Goal: Task Accomplishment & Management: Complete application form

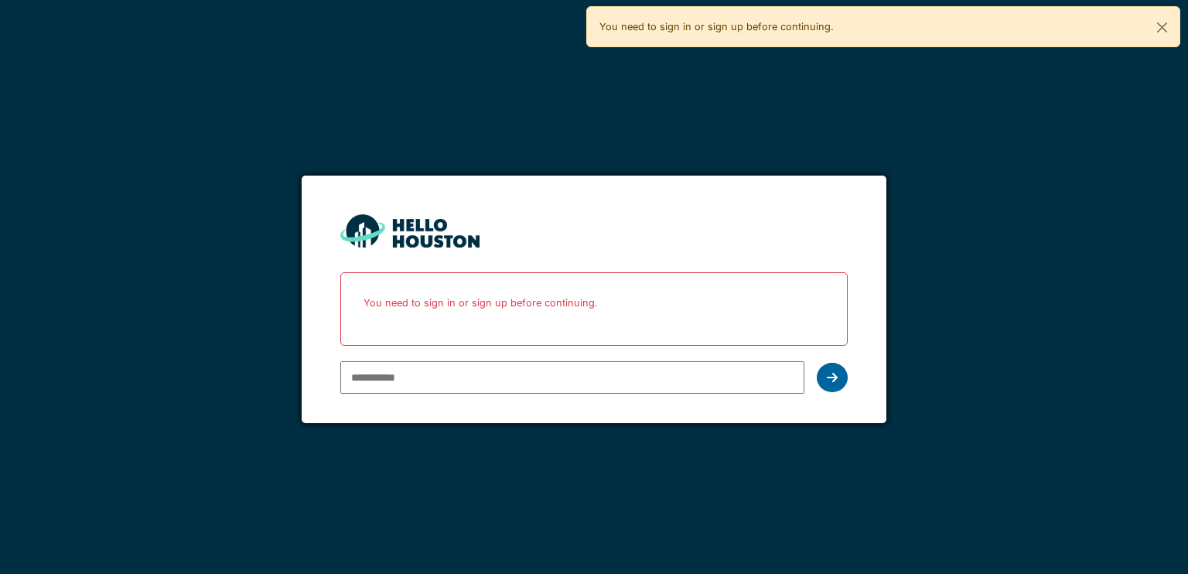
type input "**********"
click at [838, 377] on div at bounding box center [832, 377] width 31 height 29
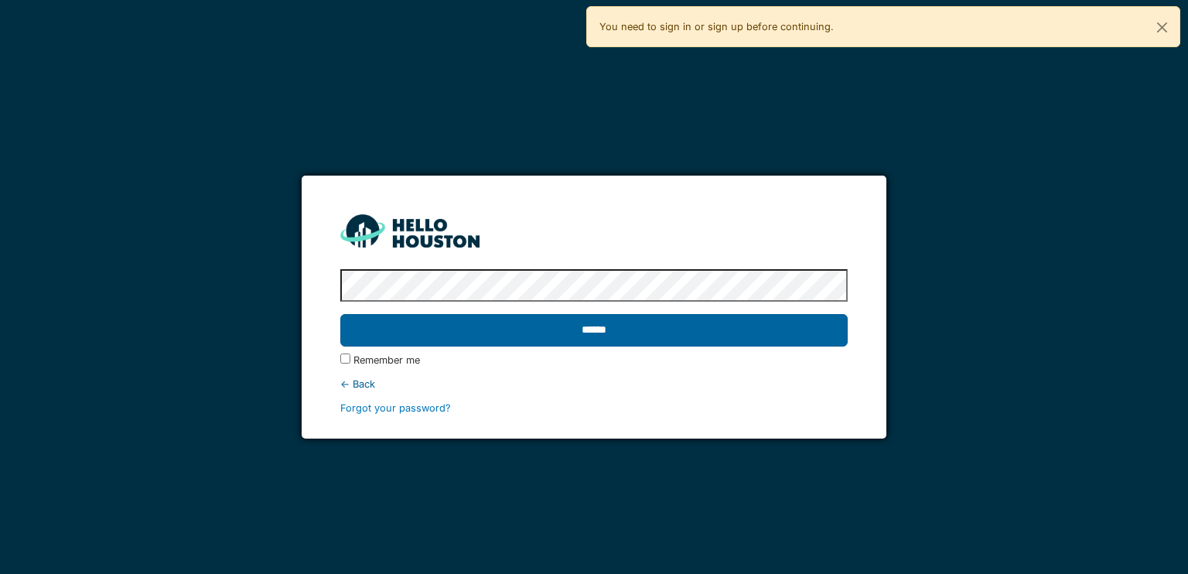
click at [722, 323] on input "******" at bounding box center [593, 330] width 507 height 32
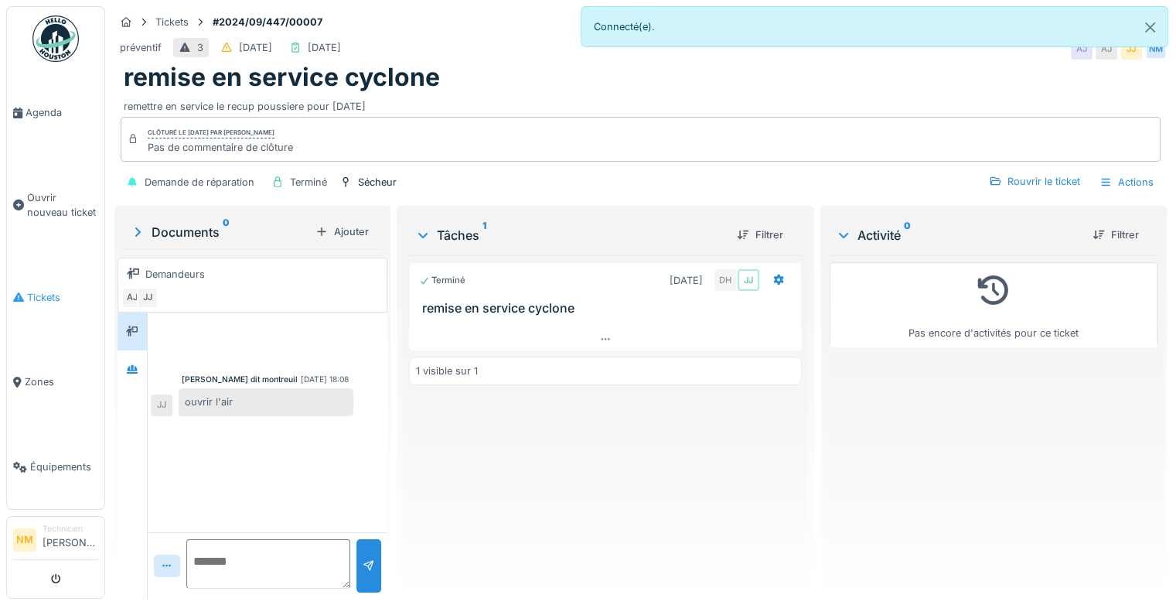
click at [46, 281] on link "Tickets" at bounding box center [55, 296] width 97 height 85
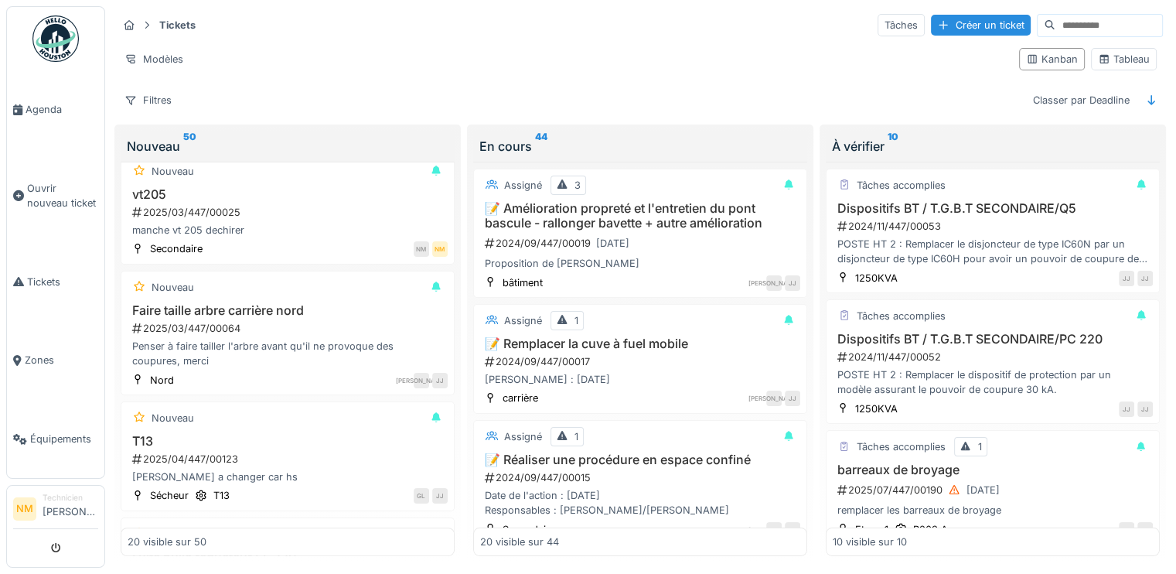
scroll to position [690, 0]
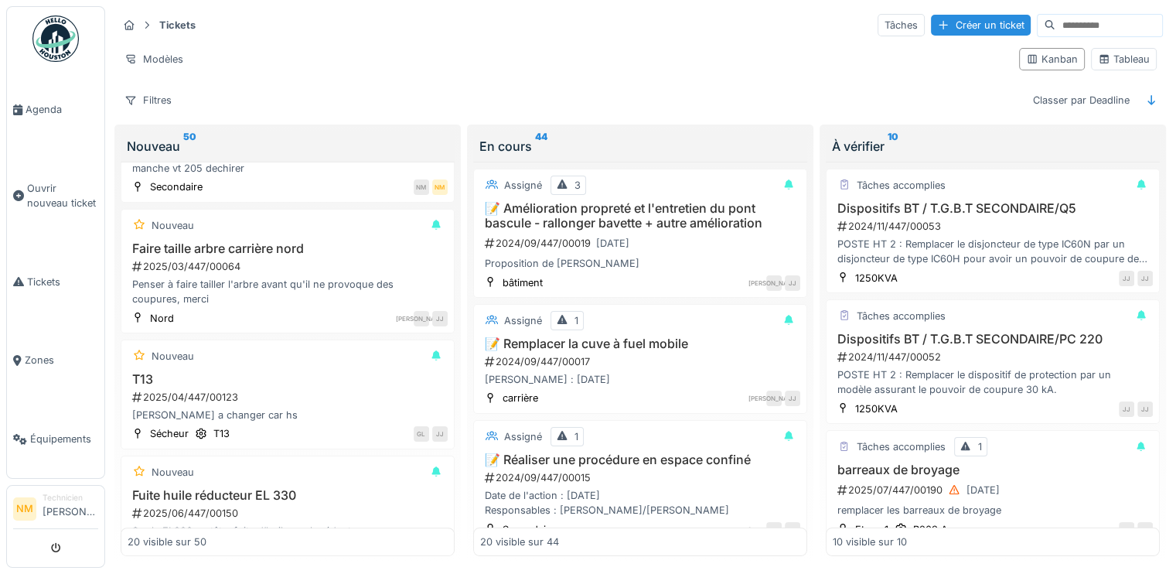
click at [455, 333] on div "Nouveau 50 Nouveau 1 interrupteur sur les silo 2024/09/447/00031 rajouter un in…" at bounding box center [287, 344] width 347 height 439
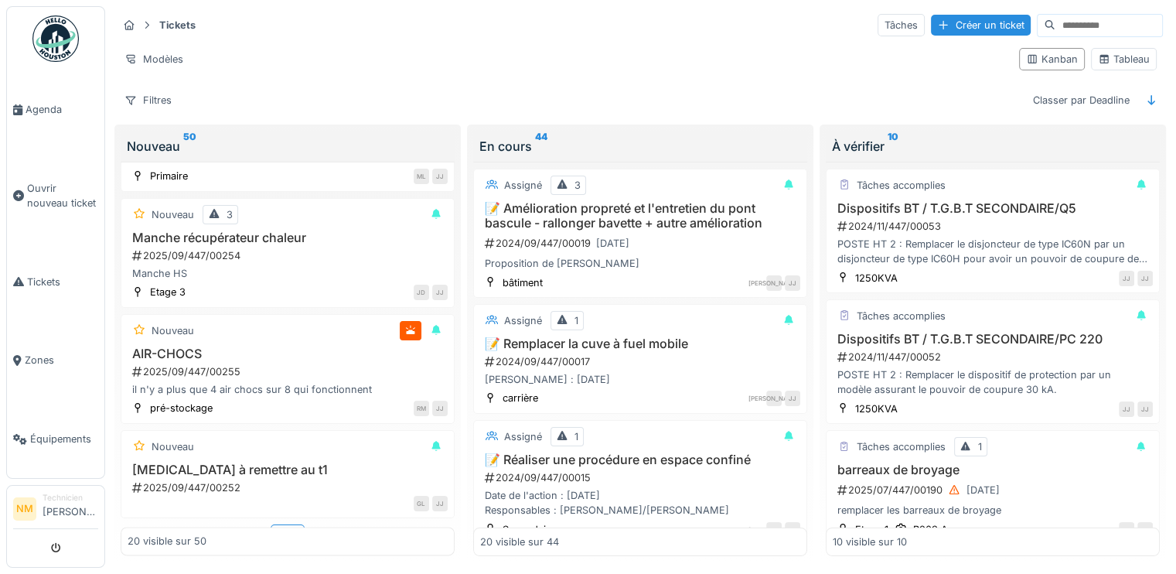
scroll to position [2048, 0]
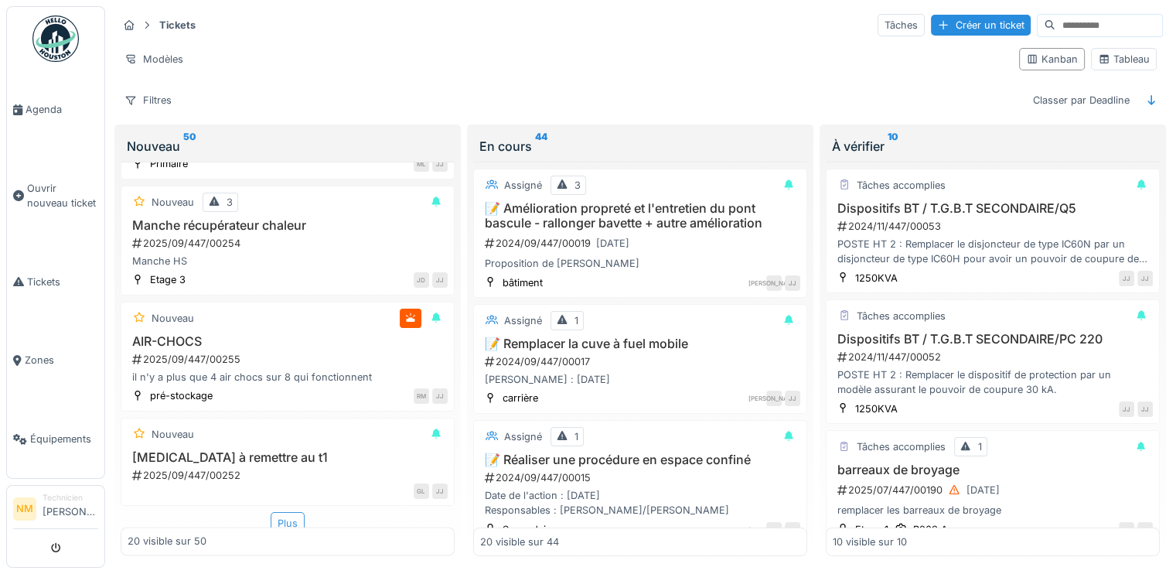
click at [276, 512] on div "Plus" at bounding box center [288, 523] width 34 height 22
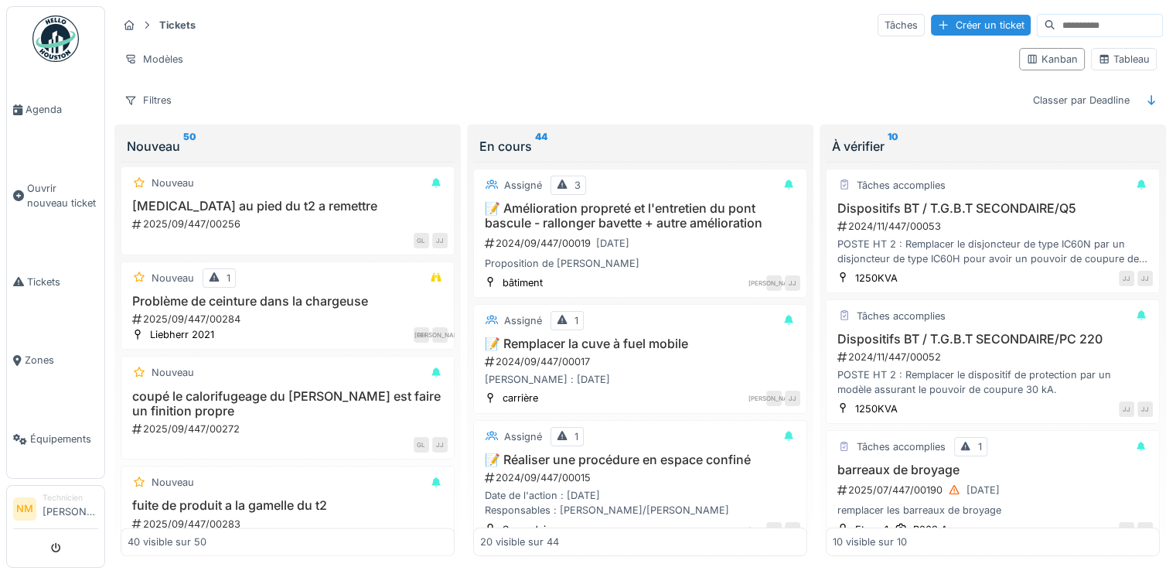
scroll to position [3777, 0]
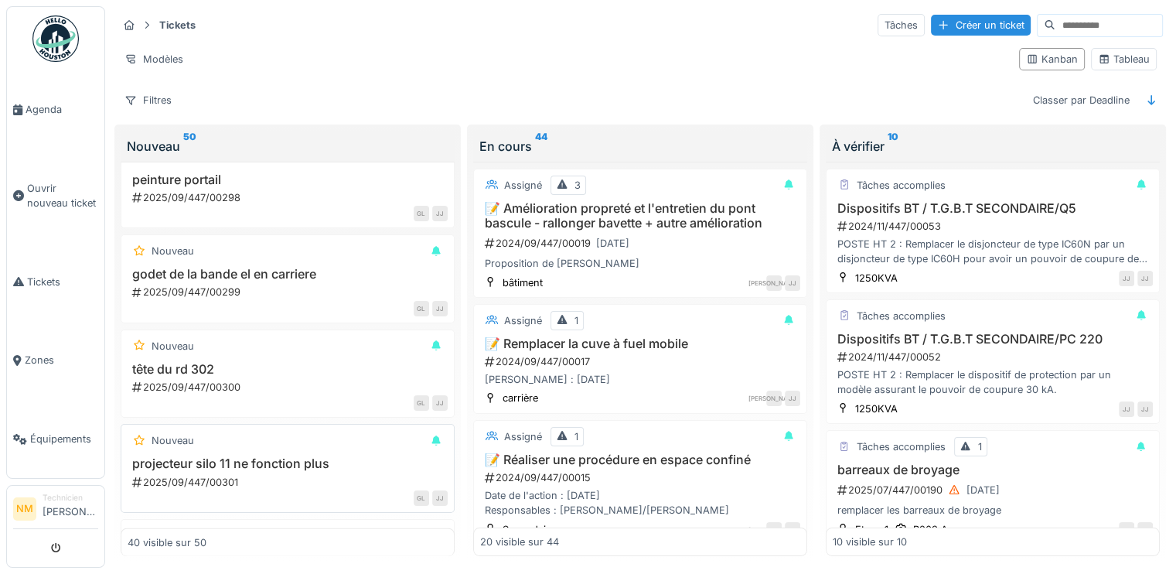
click at [288, 483] on div "2025/09/447/00301" at bounding box center [289, 482] width 317 height 15
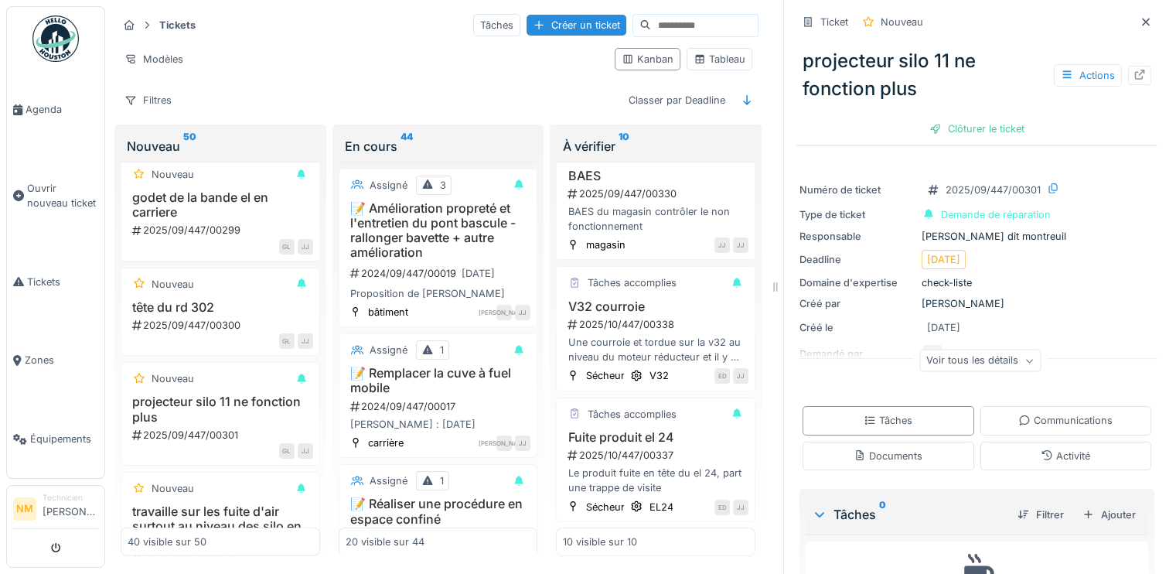
scroll to position [963, 0]
click at [643, 214] on div "BAES du magasin contrôler le non fonctionnement" at bounding box center [656, 218] width 186 height 29
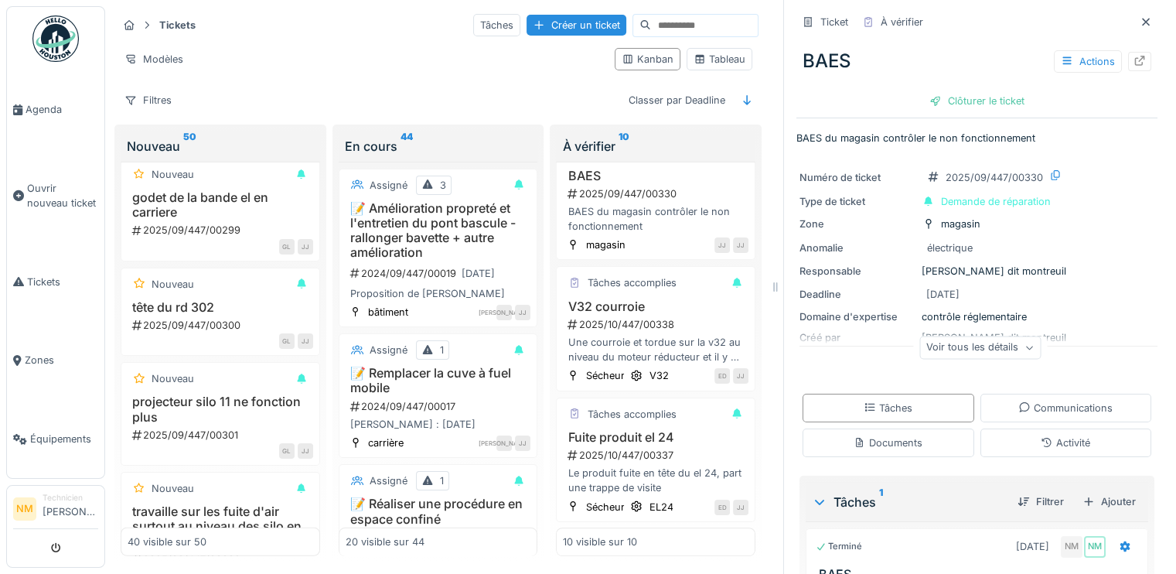
click at [920, 351] on div "Voir tous les détails" at bounding box center [980, 347] width 121 height 22
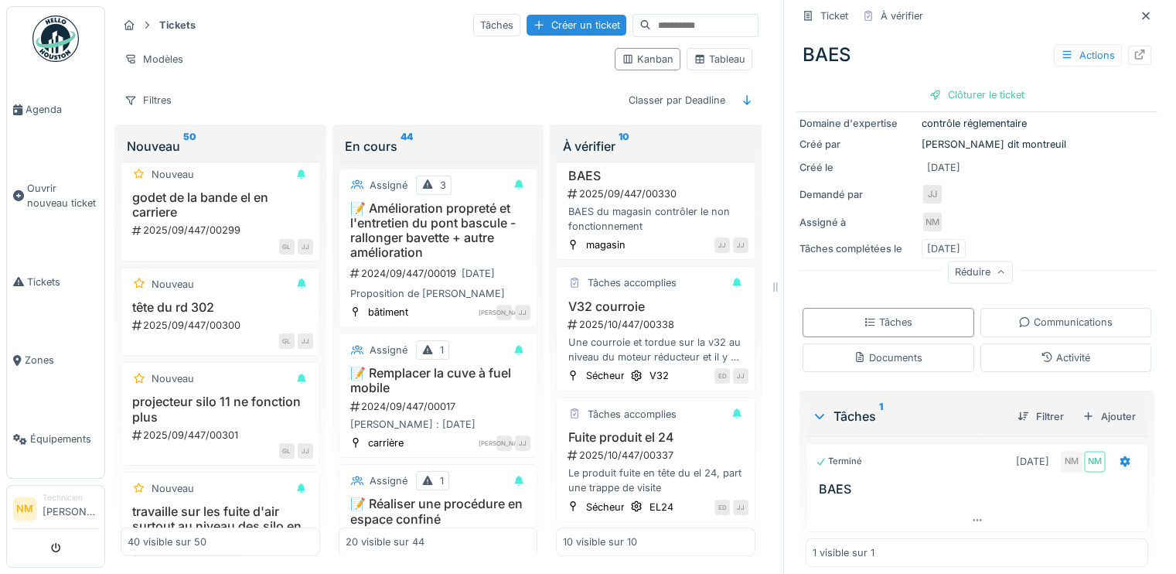
scroll to position [201, 0]
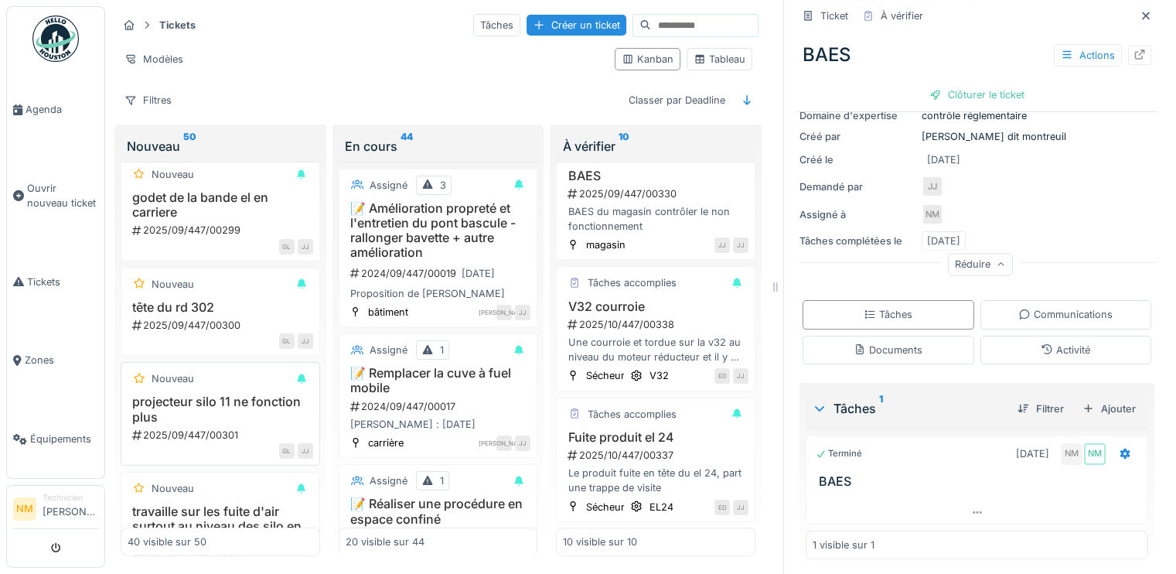
click at [221, 424] on h3 "projecteur silo 11 ne fonction plus" at bounding box center [221, 408] width 186 height 29
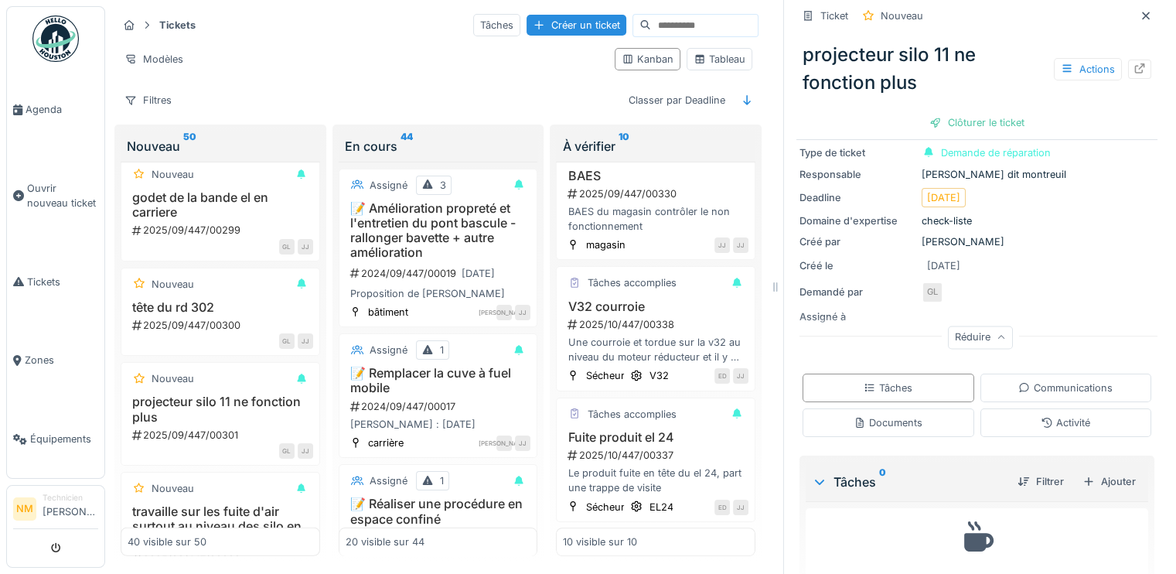
scroll to position [64, 0]
click at [968, 314] on div "Réduire" at bounding box center [980, 338] width 361 height 50
click at [968, 335] on div "Réduire" at bounding box center [980, 335] width 65 height 22
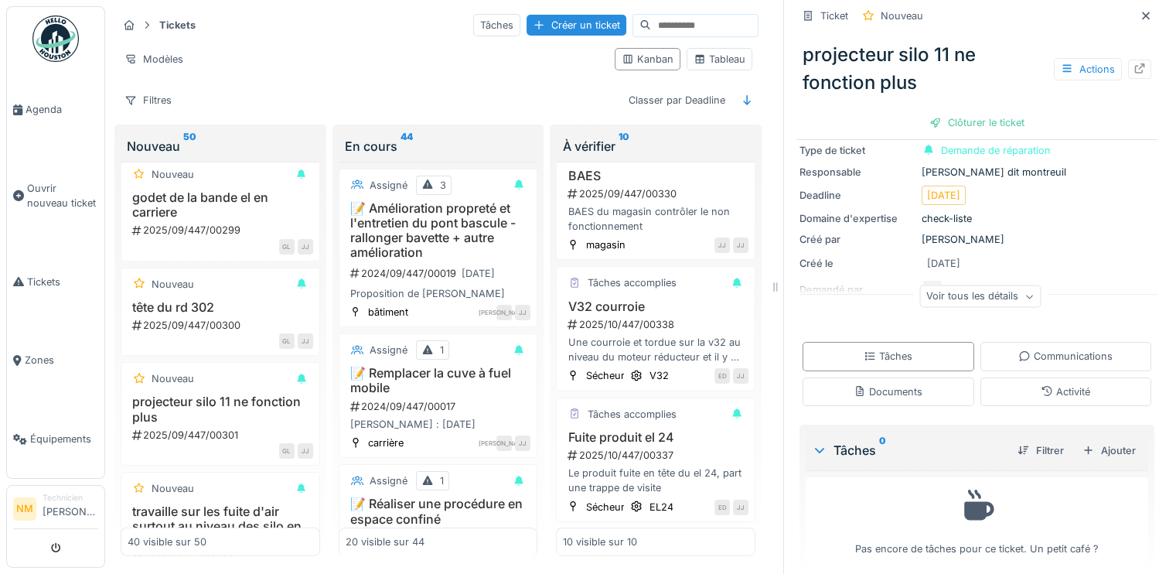
click at [959, 298] on div "Voir tous les détails" at bounding box center [980, 296] width 121 height 22
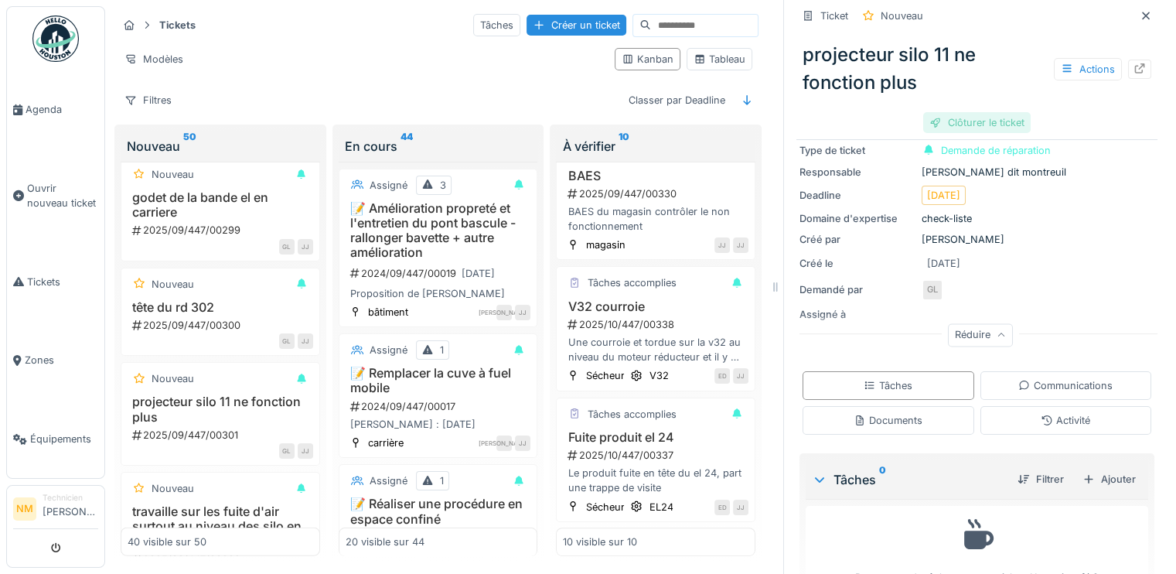
click at [965, 119] on div "Clôturer le ticket" at bounding box center [977, 122] width 108 height 21
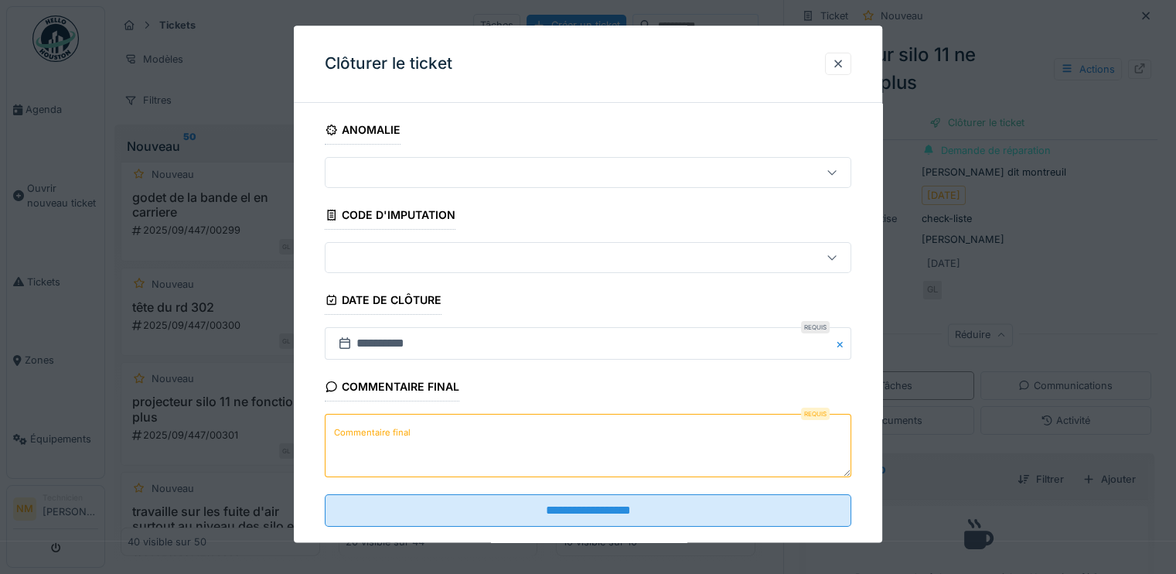
click at [505, 455] on textarea "Commentaire final" at bounding box center [588, 446] width 527 height 63
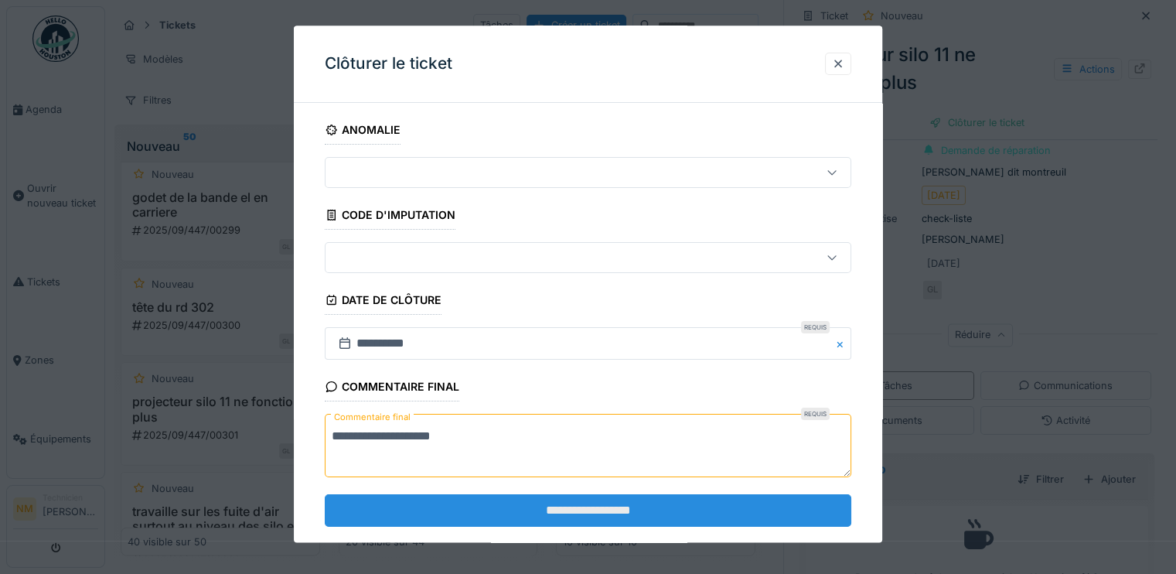
type textarea "**********"
click at [545, 520] on input "**********" at bounding box center [588, 510] width 527 height 32
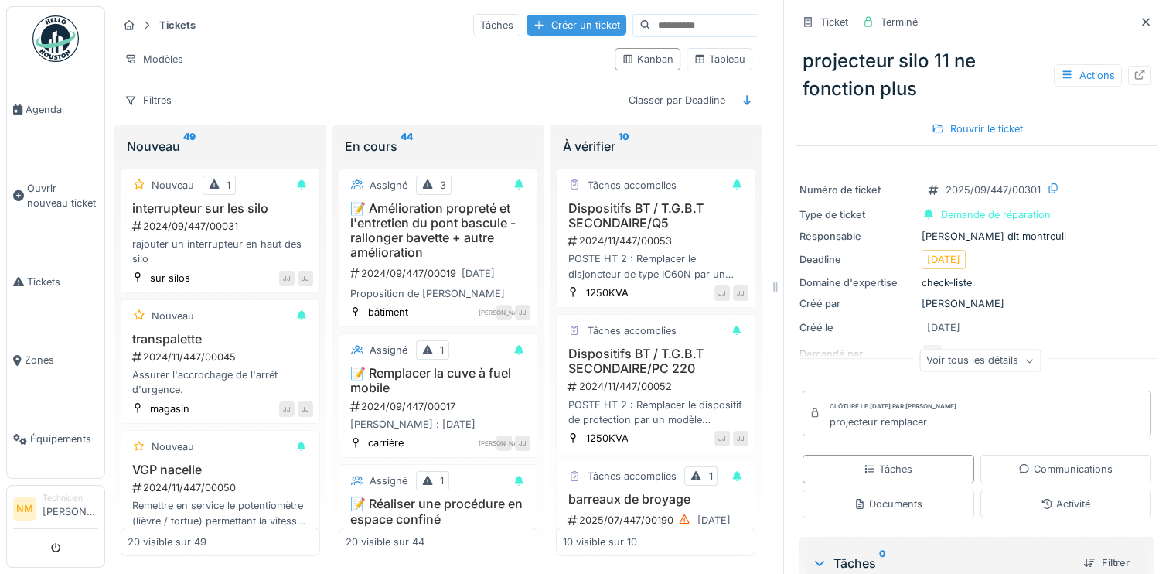
click at [527, 28] on div "Créer un ticket" at bounding box center [577, 25] width 100 height 21
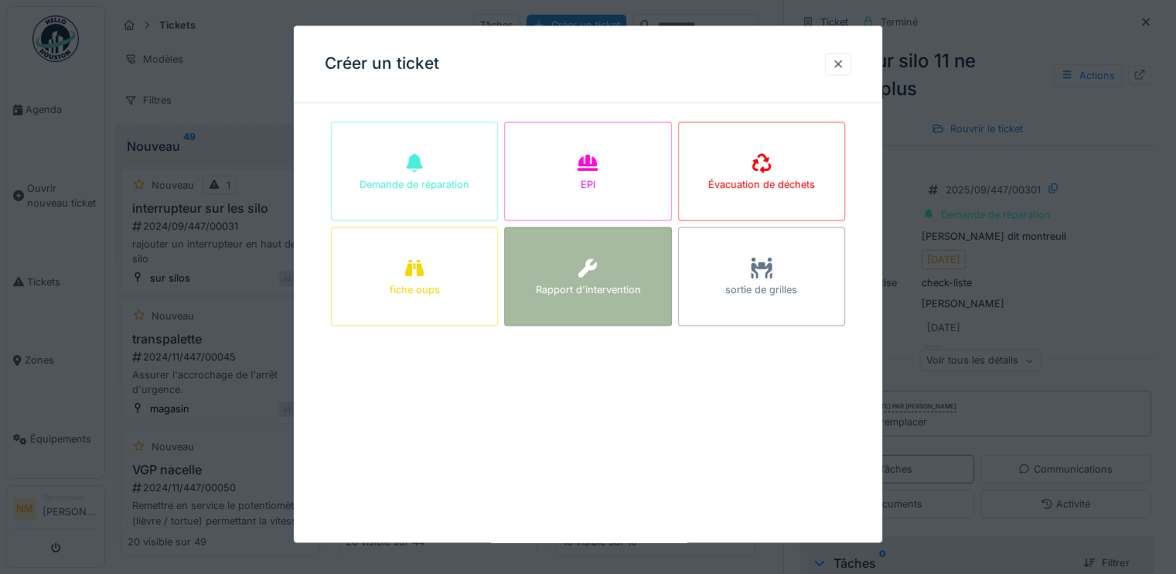
click at [596, 292] on div "Rapport d'intervention" at bounding box center [587, 290] width 105 height 15
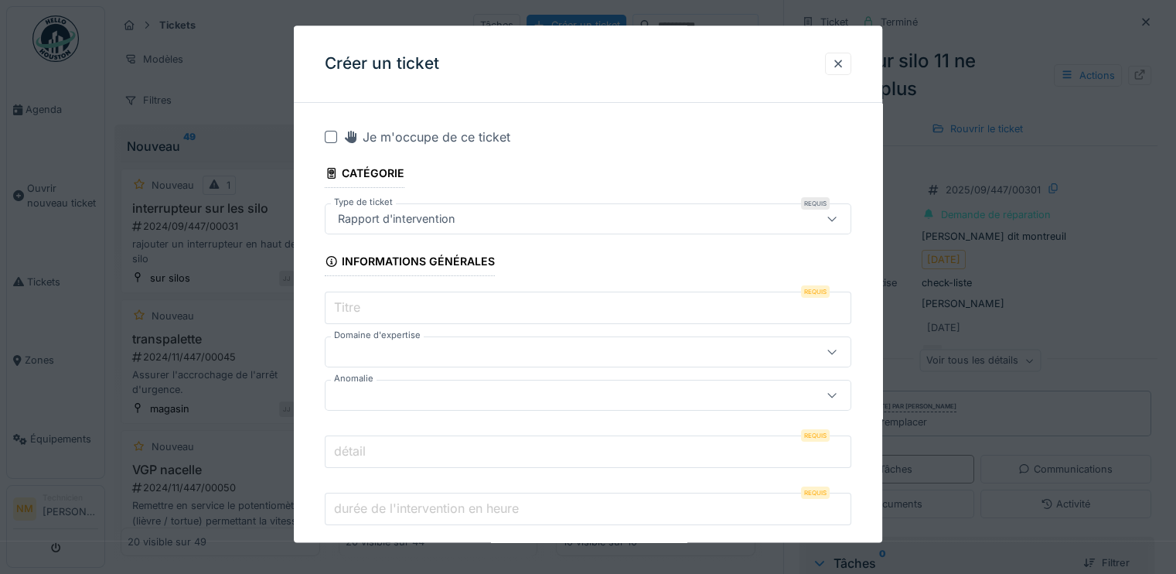
click at [531, 224] on div "Rapport d'intervention" at bounding box center [556, 218] width 449 height 17
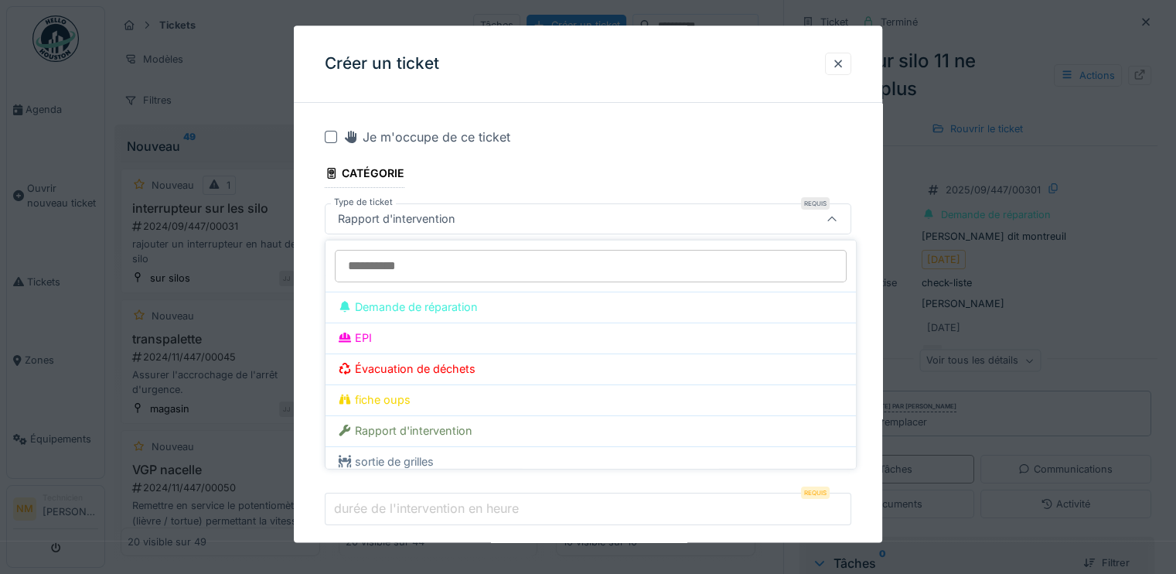
click at [531, 224] on div "Rapport d'intervention" at bounding box center [556, 218] width 449 height 17
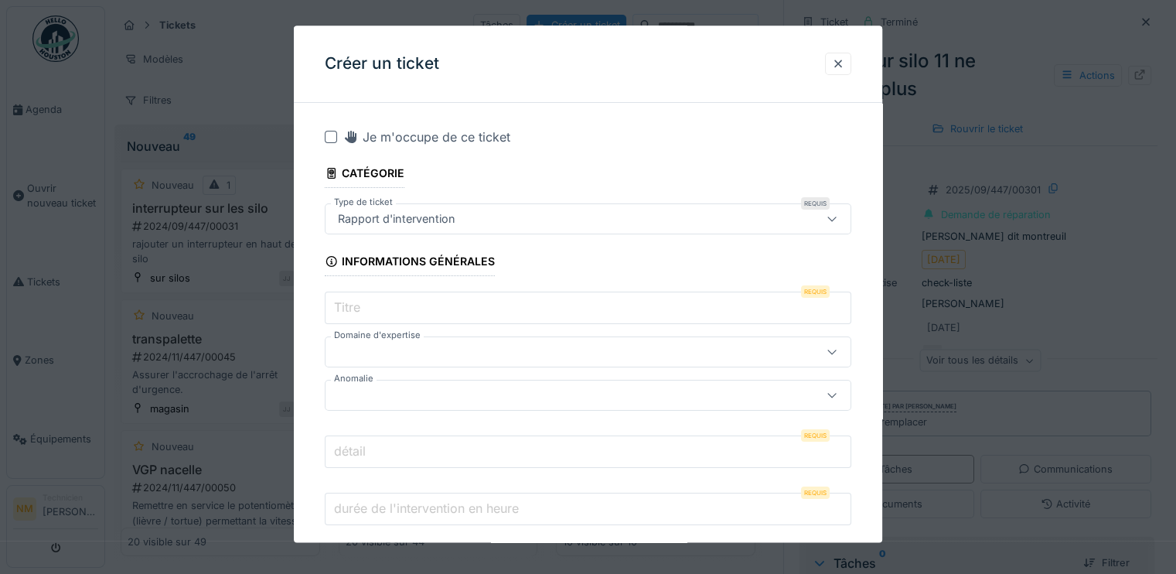
click at [487, 306] on input "Titre" at bounding box center [588, 308] width 527 height 32
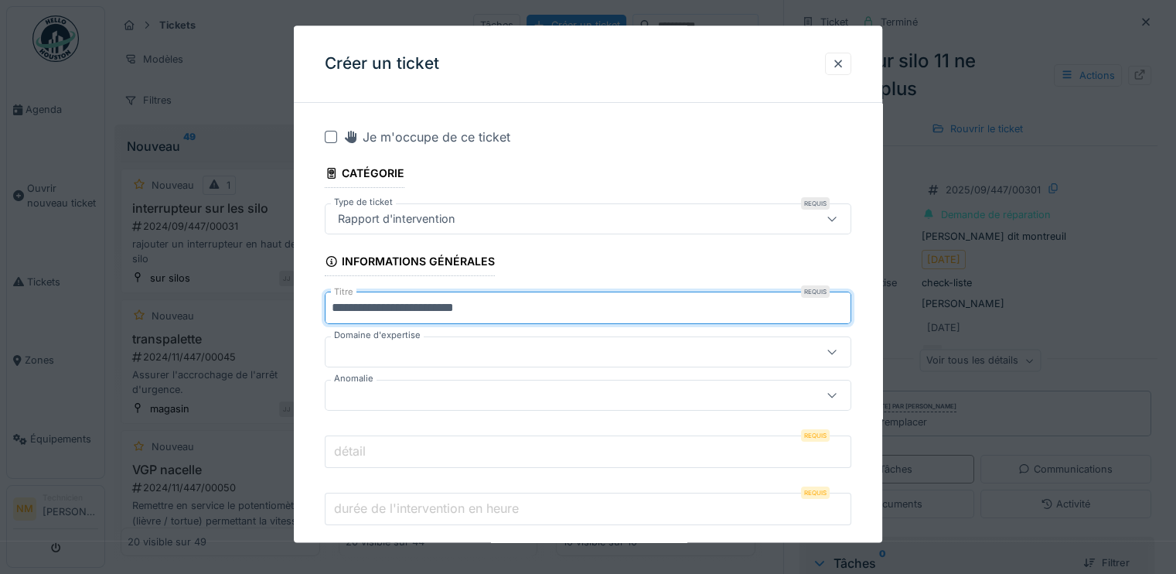
type input "**********"
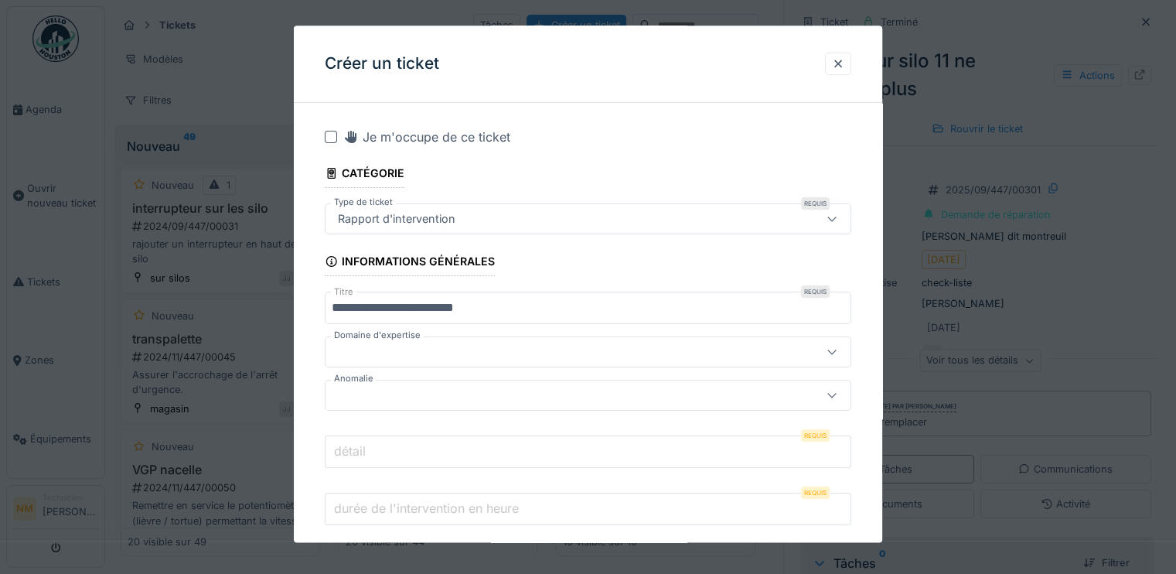
click at [620, 354] on div at bounding box center [556, 352] width 449 height 17
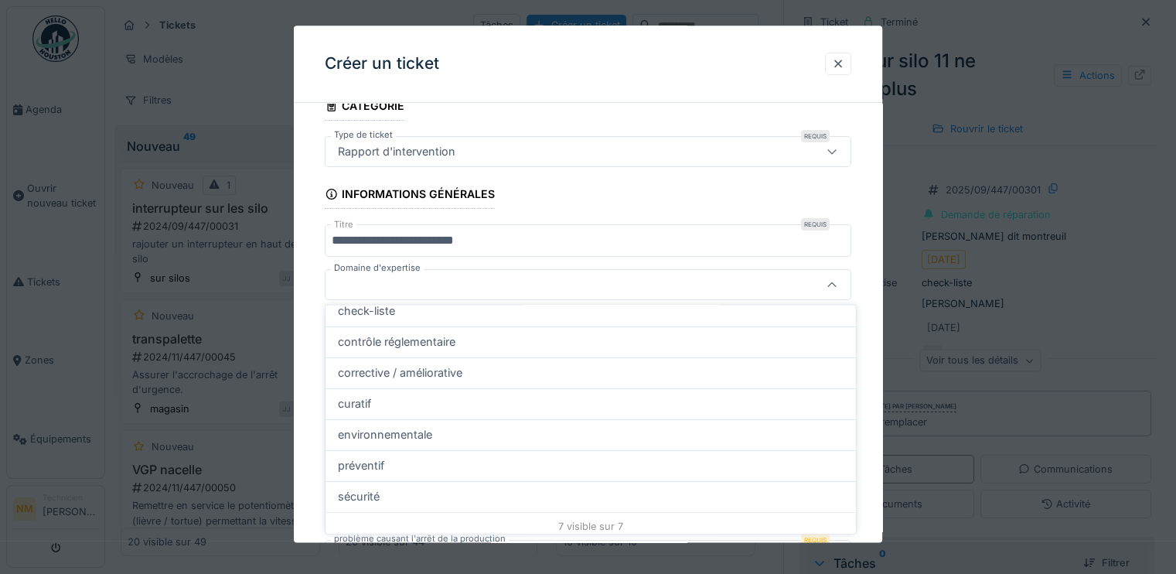
scroll to position [97, 0]
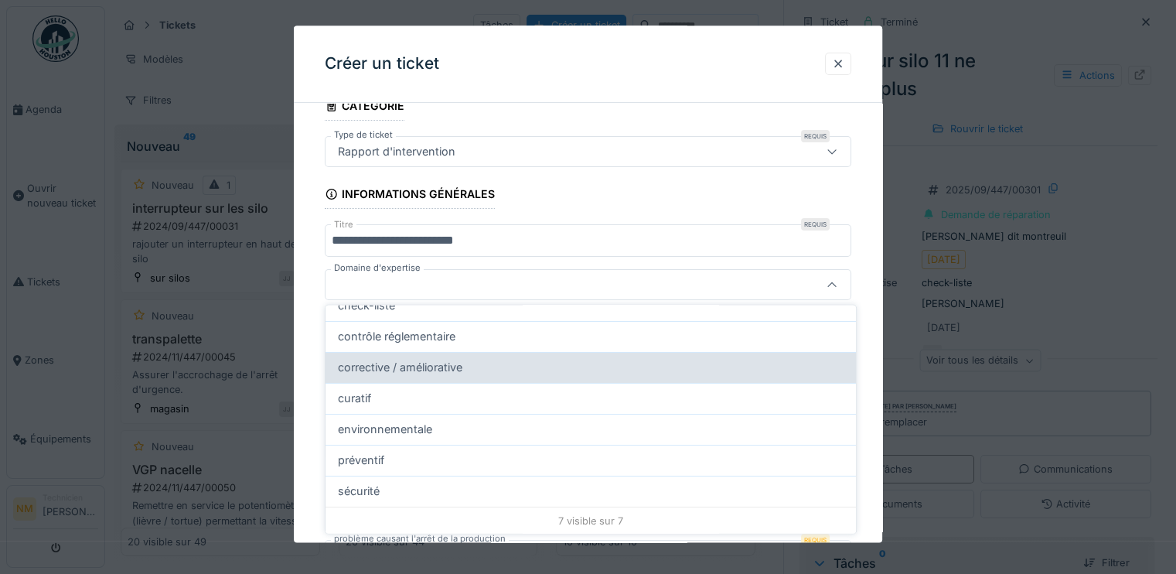
click at [545, 371] on div "corrective / améliorative" at bounding box center [591, 367] width 506 height 17
type input "****"
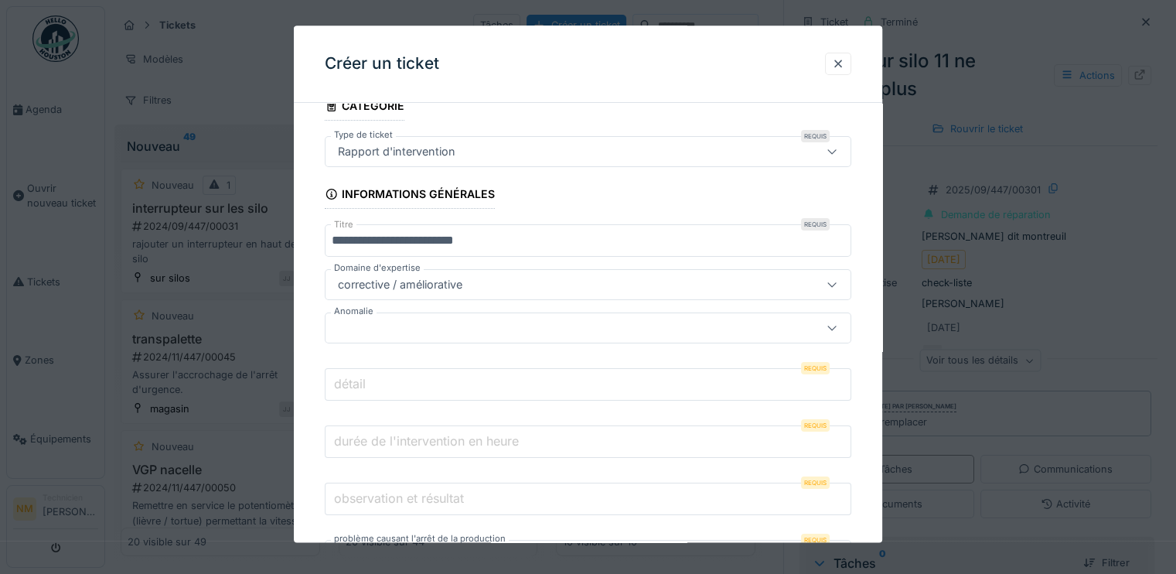
click at [534, 333] on div at bounding box center [556, 328] width 449 height 17
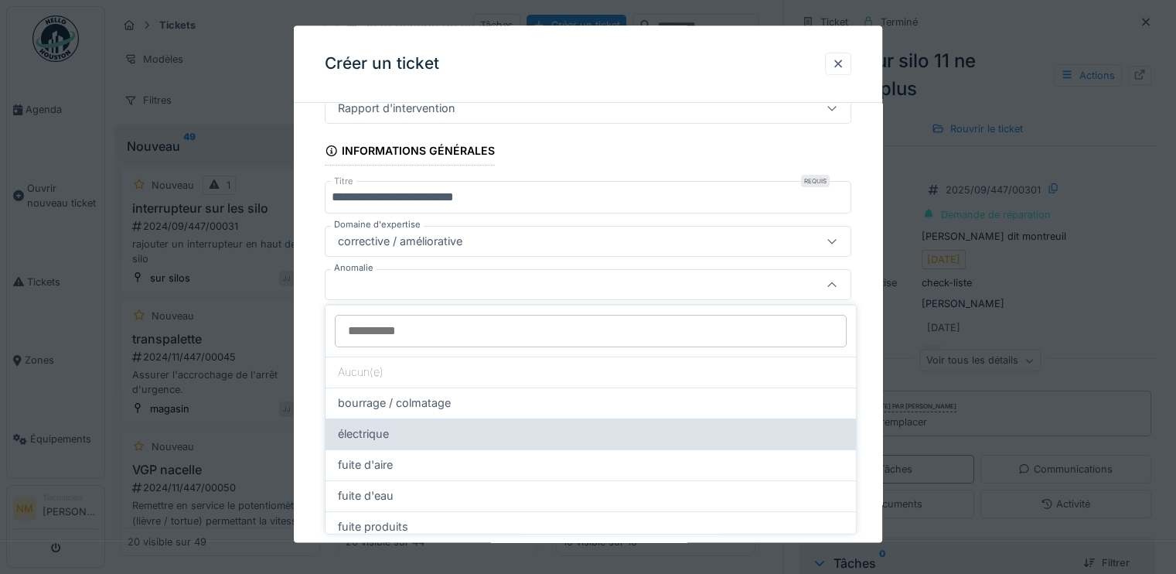
click at [763, 438] on div "électrique" at bounding box center [591, 433] width 506 height 17
type input "**"
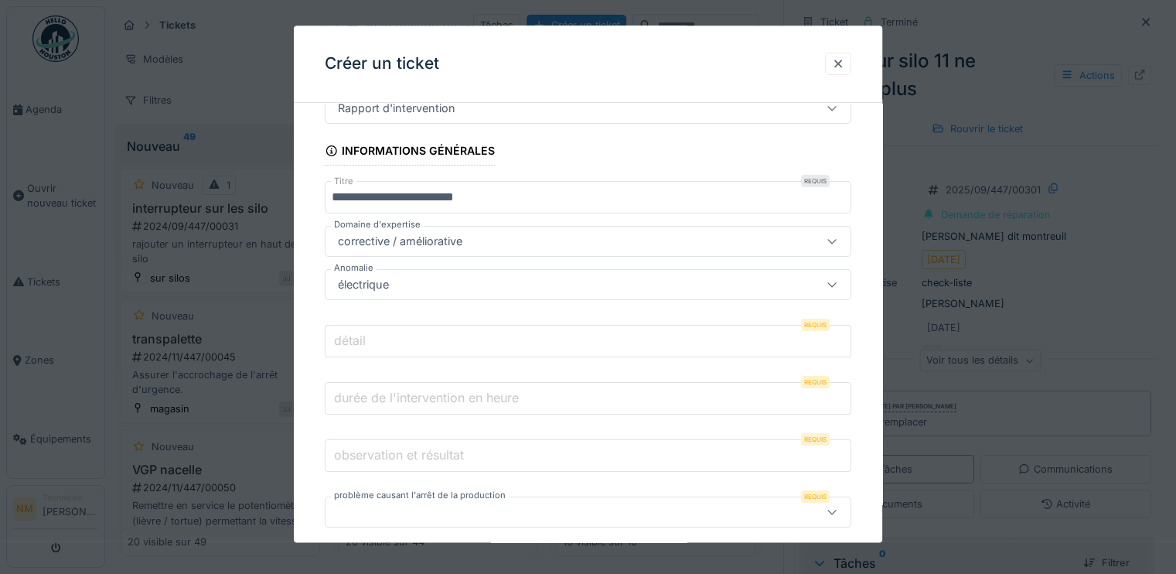
click at [628, 345] on input "détail" at bounding box center [588, 342] width 527 height 32
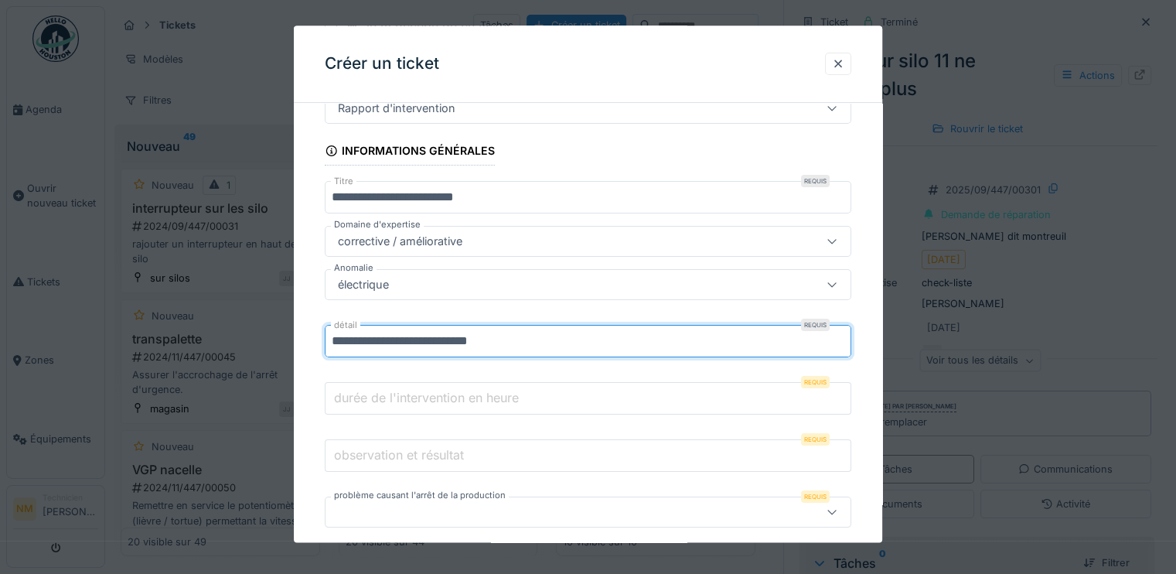
type input "**********"
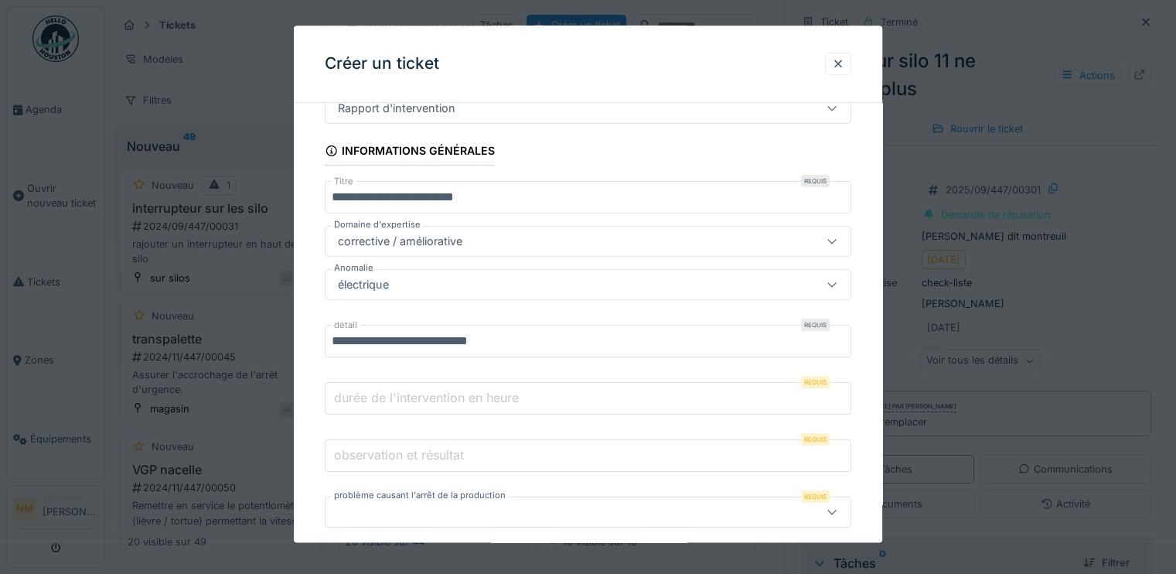
click at [575, 408] on input "durée de l'intervention en heure" at bounding box center [588, 399] width 527 height 32
click at [844, 401] on input "**" at bounding box center [588, 399] width 527 height 32
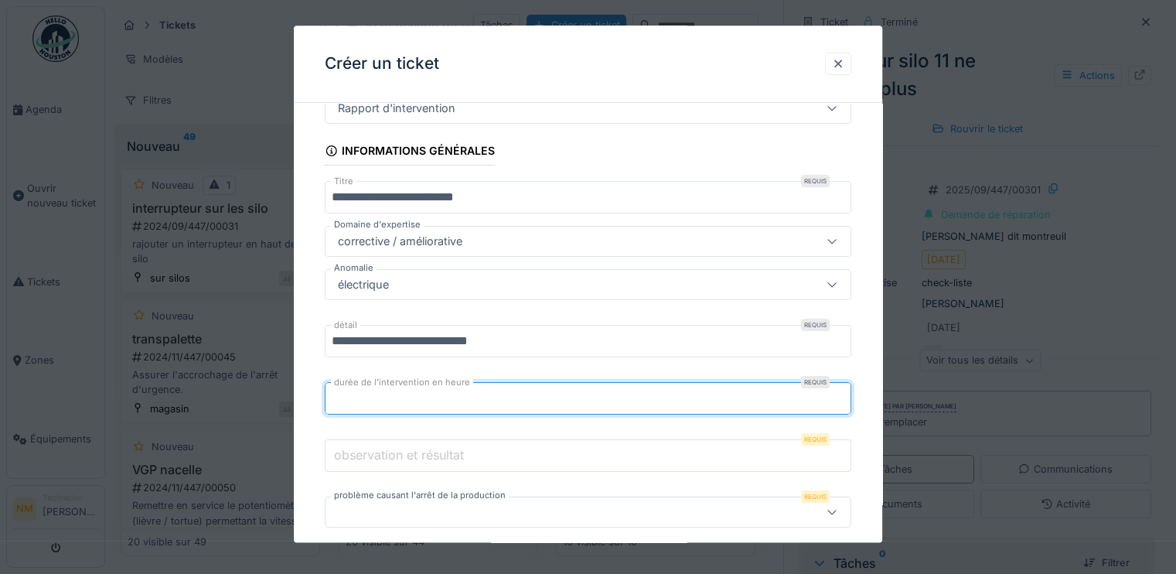
click at [843, 391] on input "*" at bounding box center [588, 399] width 527 height 32
click at [845, 401] on input "*" at bounding box center [588, 399] width 527 height 32
type input "**"
click at [845, 401] on input "**" at bounding box center [588, 399] width 527 height 32
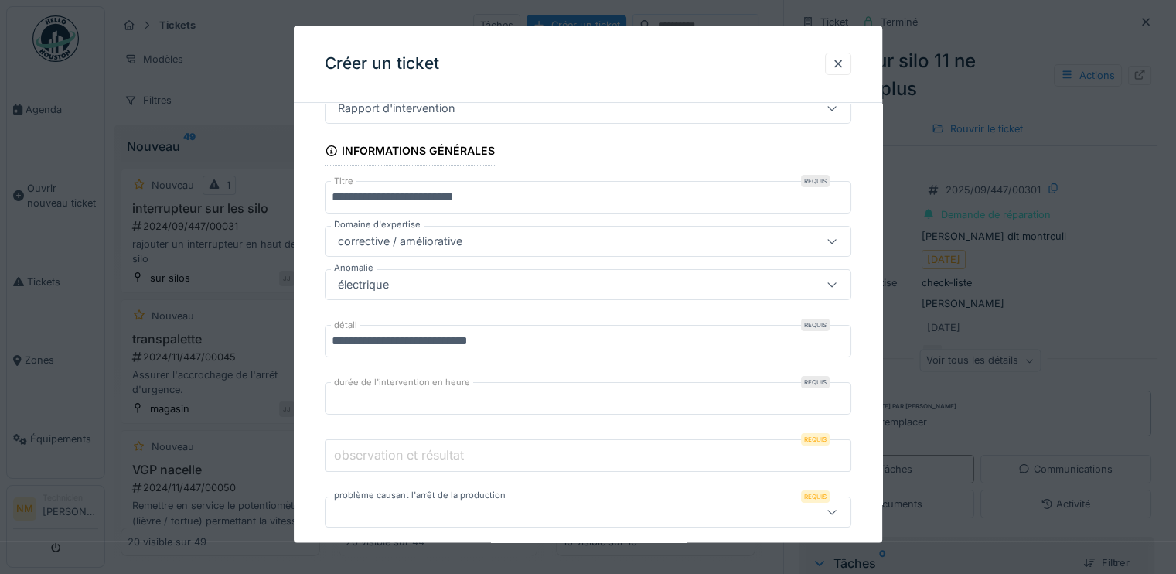
click at [512, 458] on input "observation et résultat" at bounding box center [588, 456] width 527 height 32
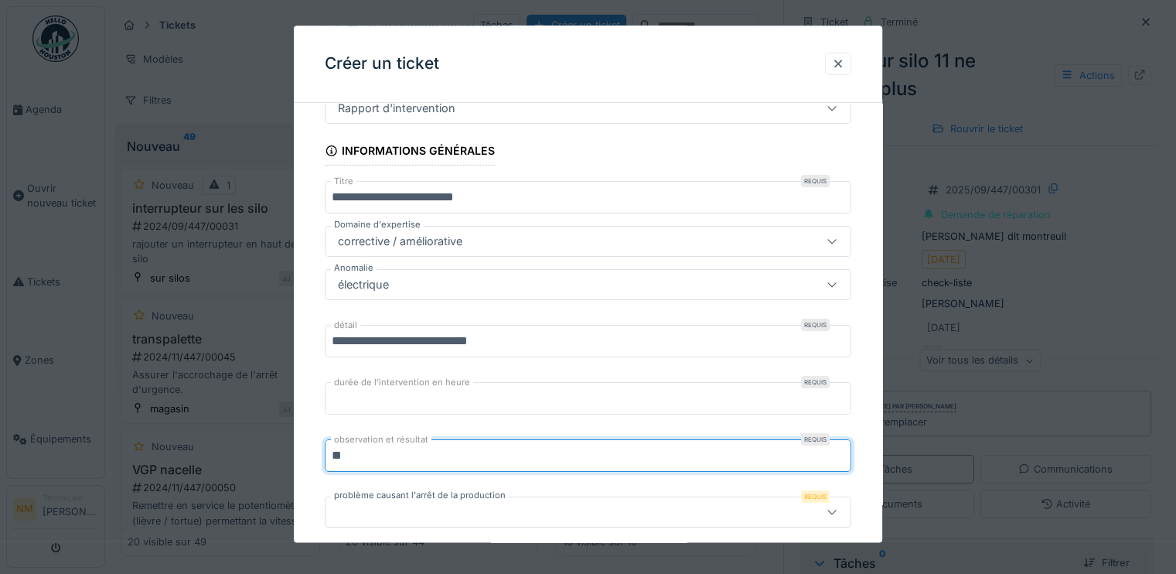
type input "*"
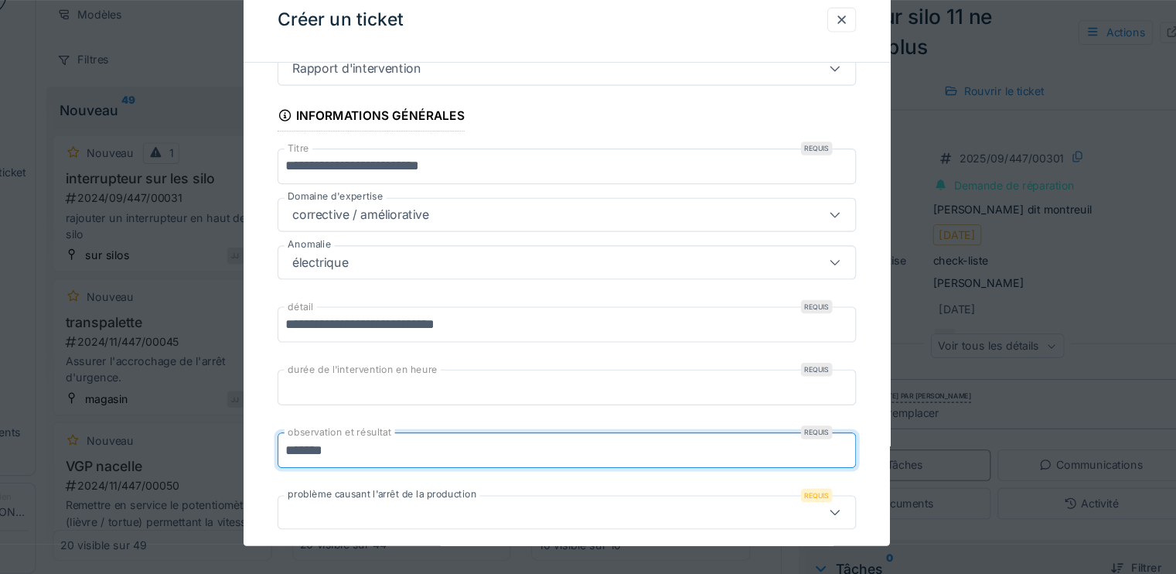
type input "*******"
click at [604, 504] on div at bounding box center [556, 512] width 449 height 17
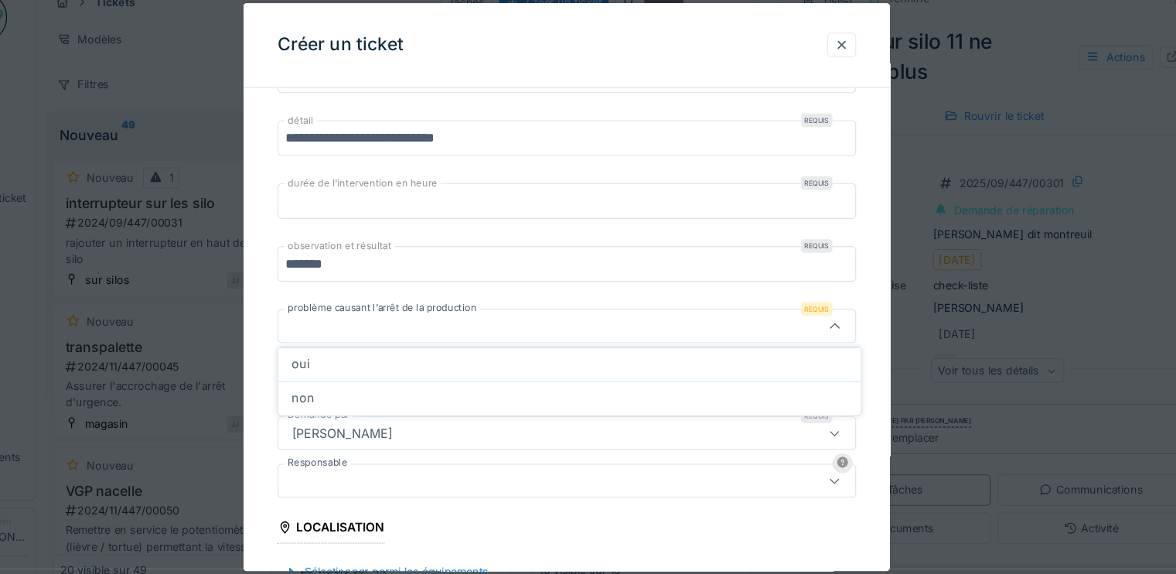
scroll to position [337, 0]
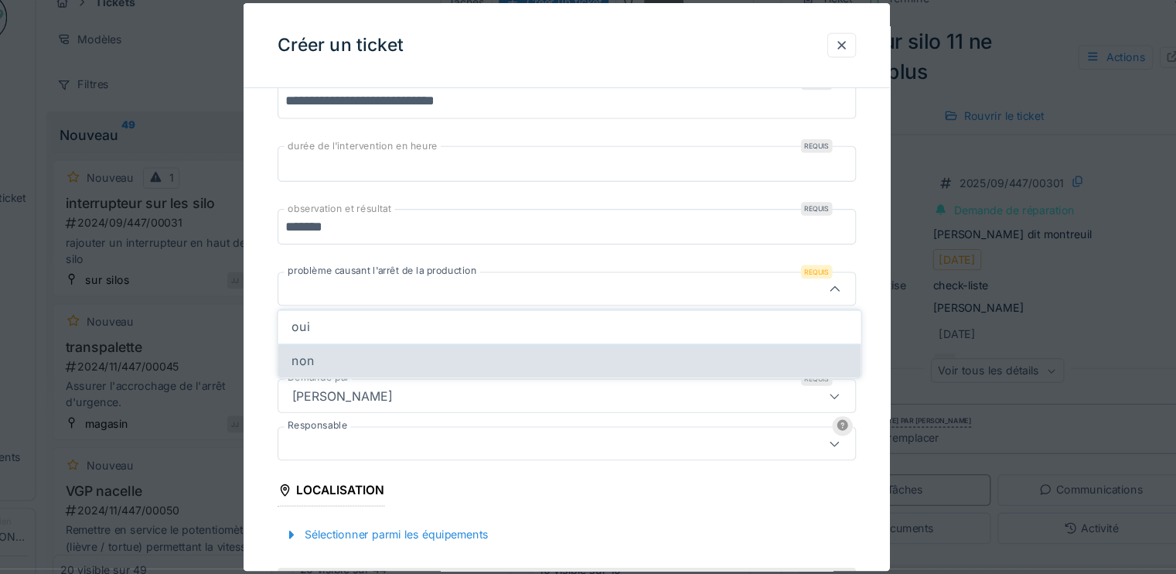
click at [568, 343] on div "non" at bounding box center [591, 351] width 506 height 17
type input "***"
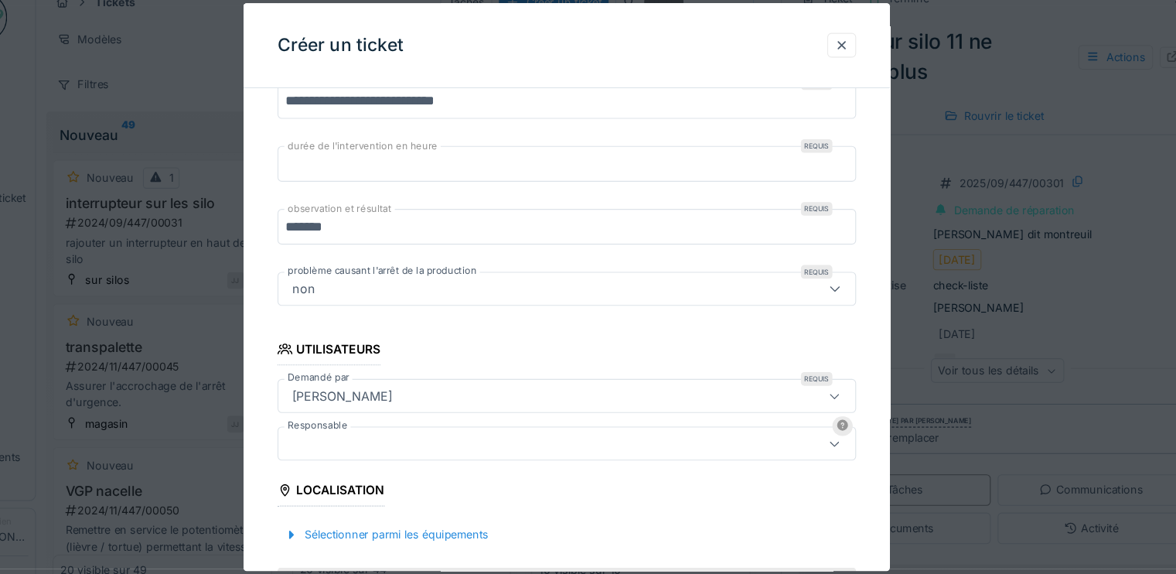
click at [626, 376] on div "[PERSON_NAME]" at bounding box center [556, 383] width 449 height 17
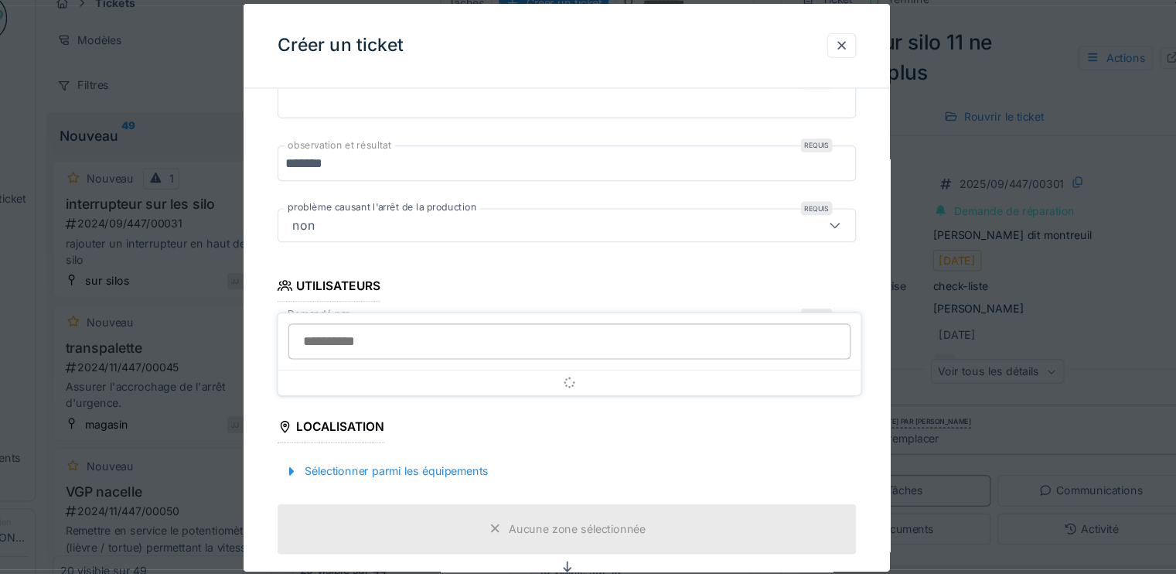
scroll to position [435, 0]
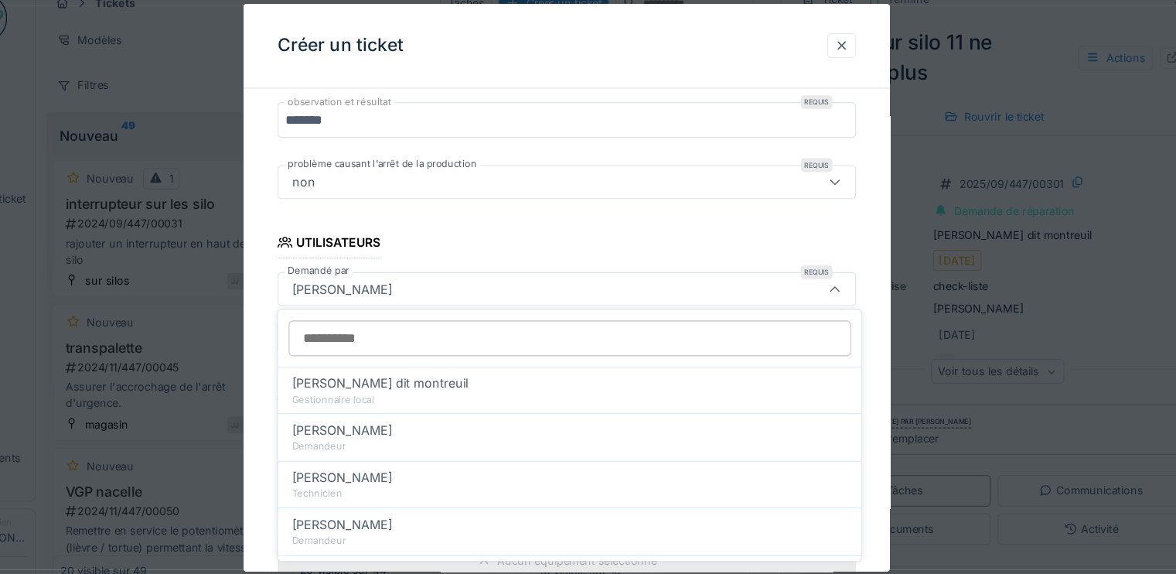
click at [632, 287] on div "[PERSON_NAME]" at bounding box center [556, 286] width 449 height 17
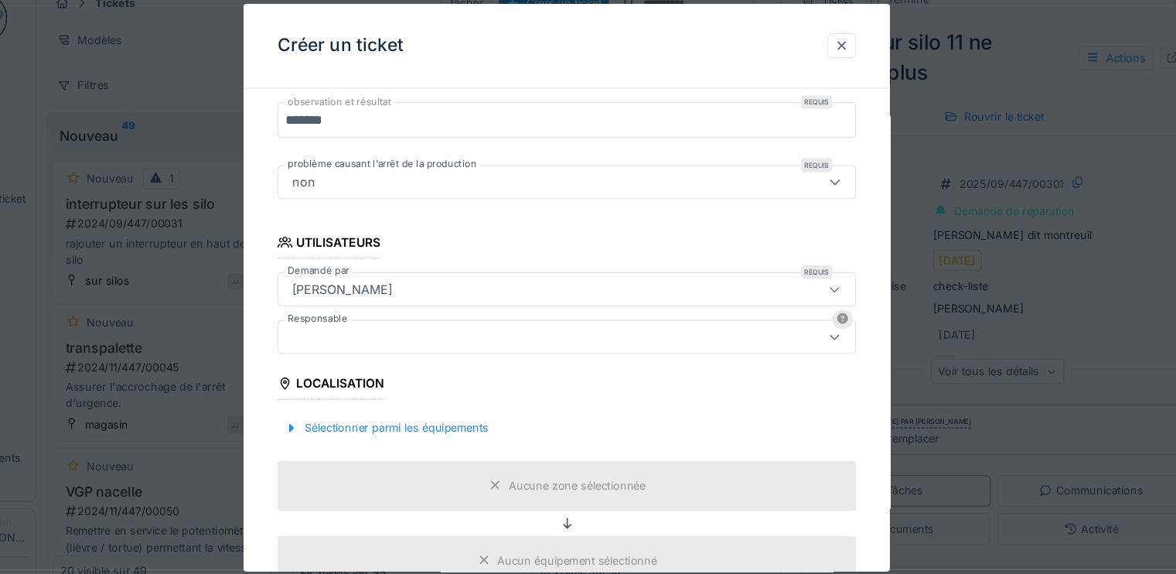
click at [626, 330] on div at bounding box center [556, 329] width 449 height 17
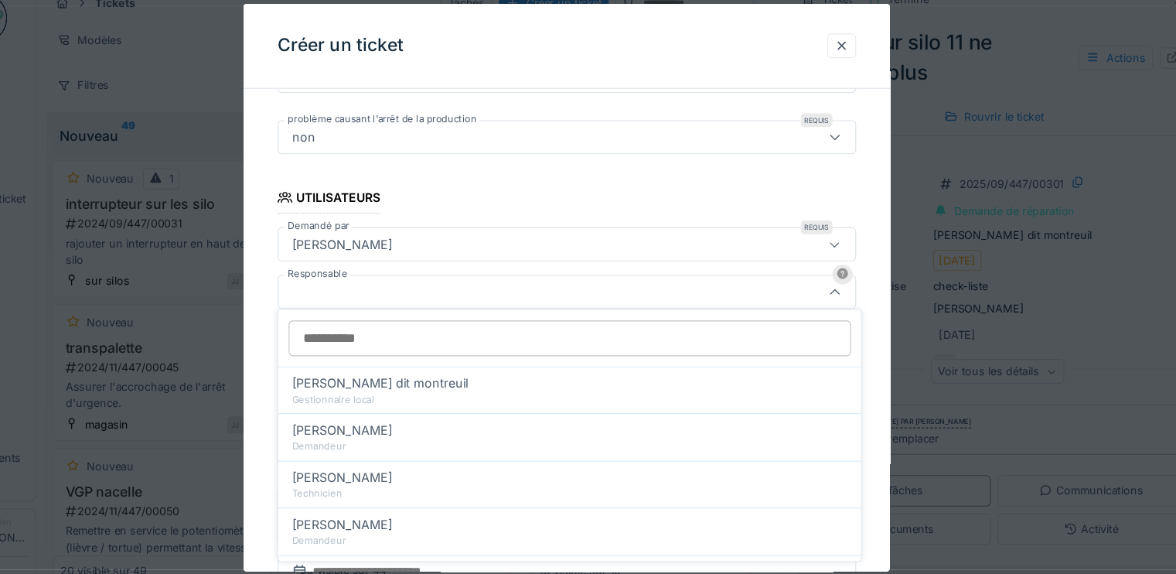
scroll to position [478, 0]
click at [634, 302] on fieldset "**********" at bounding box center [588, 310] width 527 height 1346
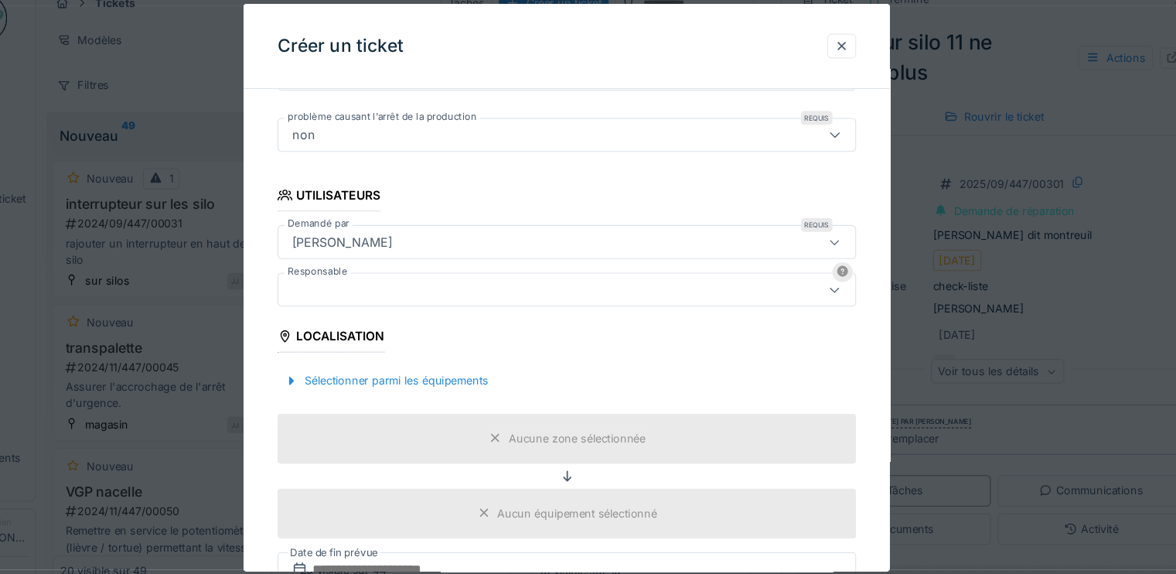
click at [719, 428] on div "Aucune zone sélectionnée" at bounding box center [588, 421] width 527 height 46
click at [486, 371] on div "Sélectionner parmi les équipements" at bounding box center [424, 369] width 198 height 21
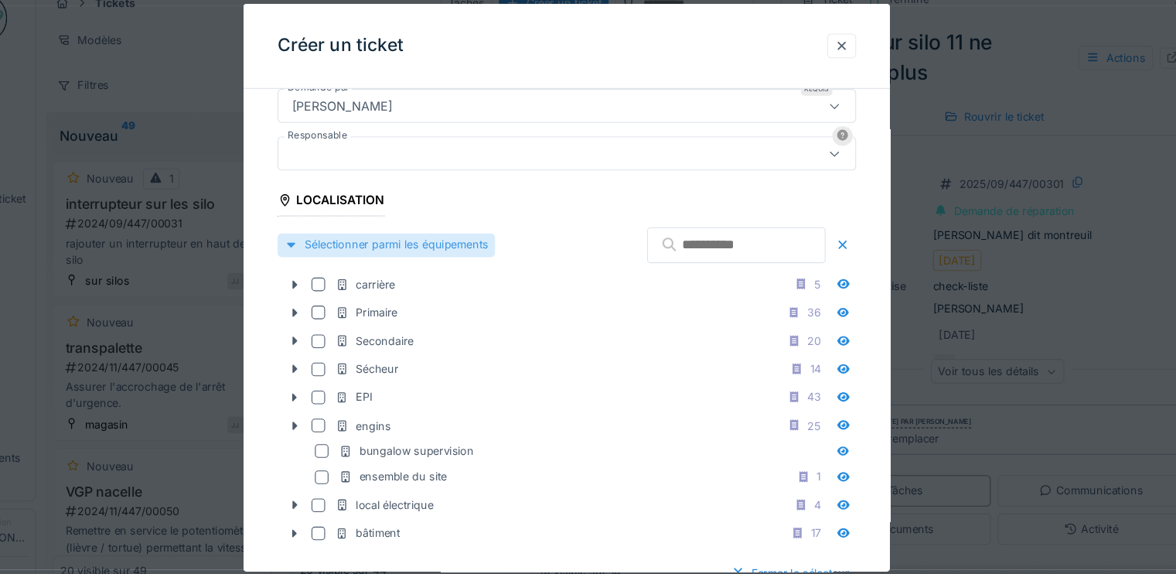
scroll to position [571, 0]
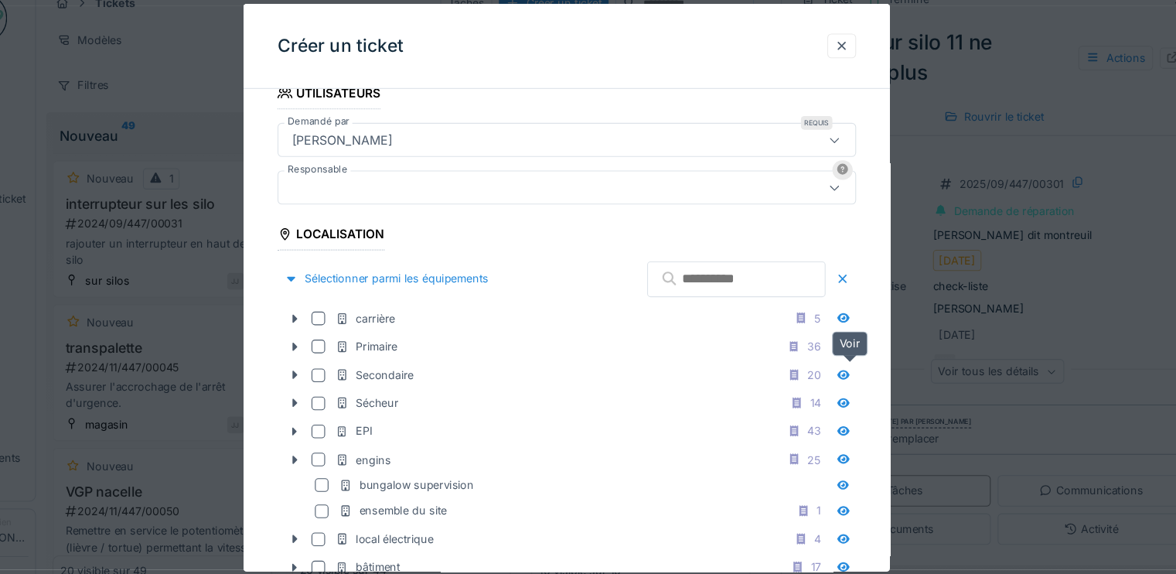
click at [848, 353] on div at bounding box center [839, 362] width 23 height 19
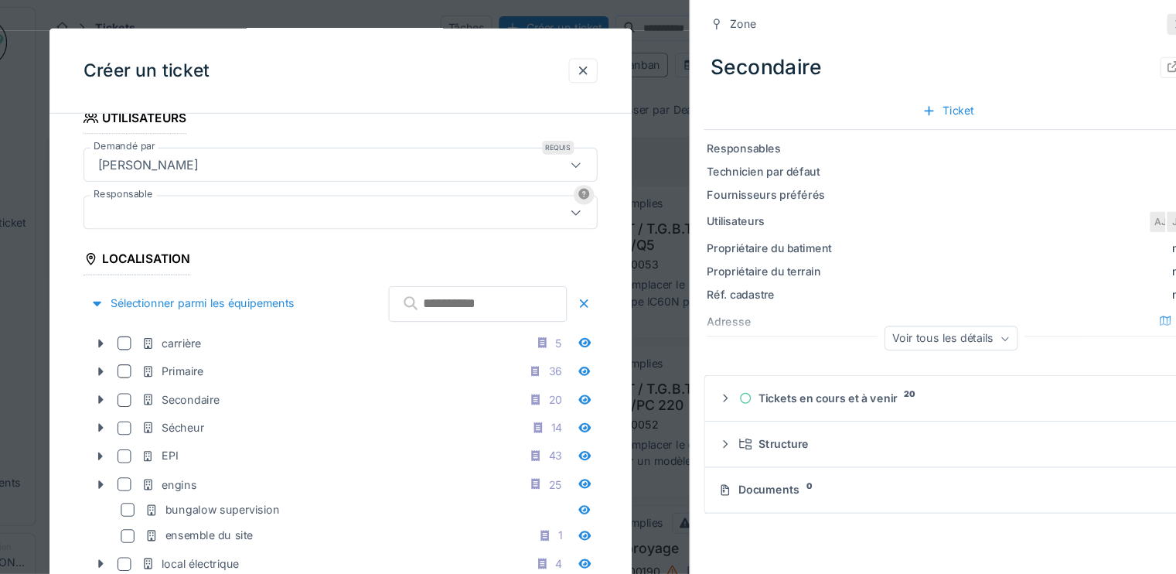
click at [1142, 22] on icon at bounding box center [1146, 22] width 8 height 8
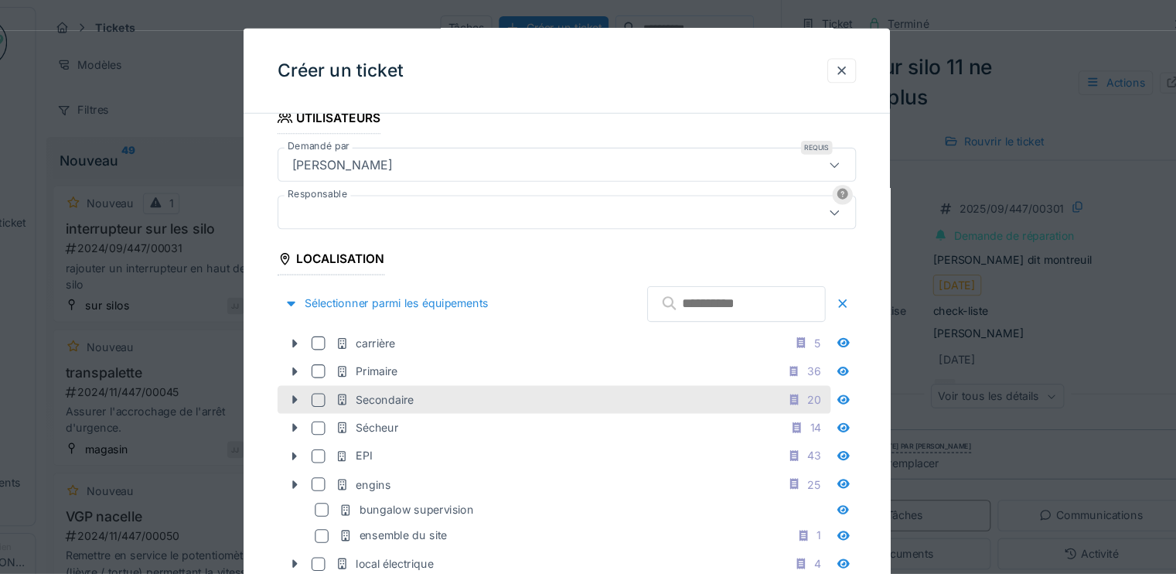
click at [457, 365] on div "Secondaire 20" at bounding box center [601, 362] width 448 height 19
click at [502, 272] on div "Sélectionner parmi les équipements" at bounding box center [424, 276] width 198 height 21
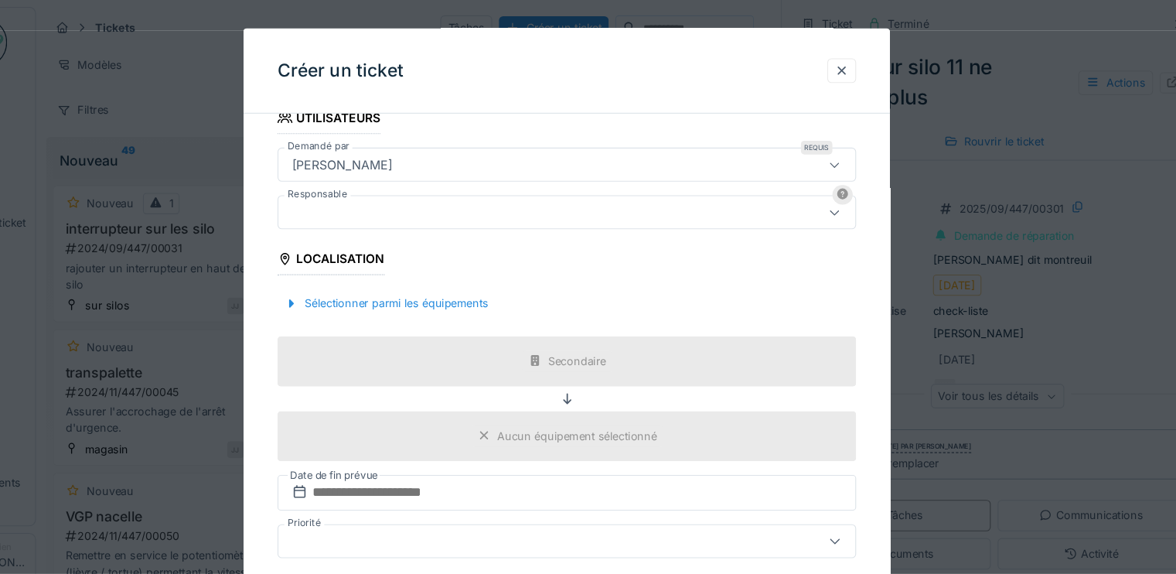
click at [518, 391] on icon at bounding box center [513, 396] width 12 height 10
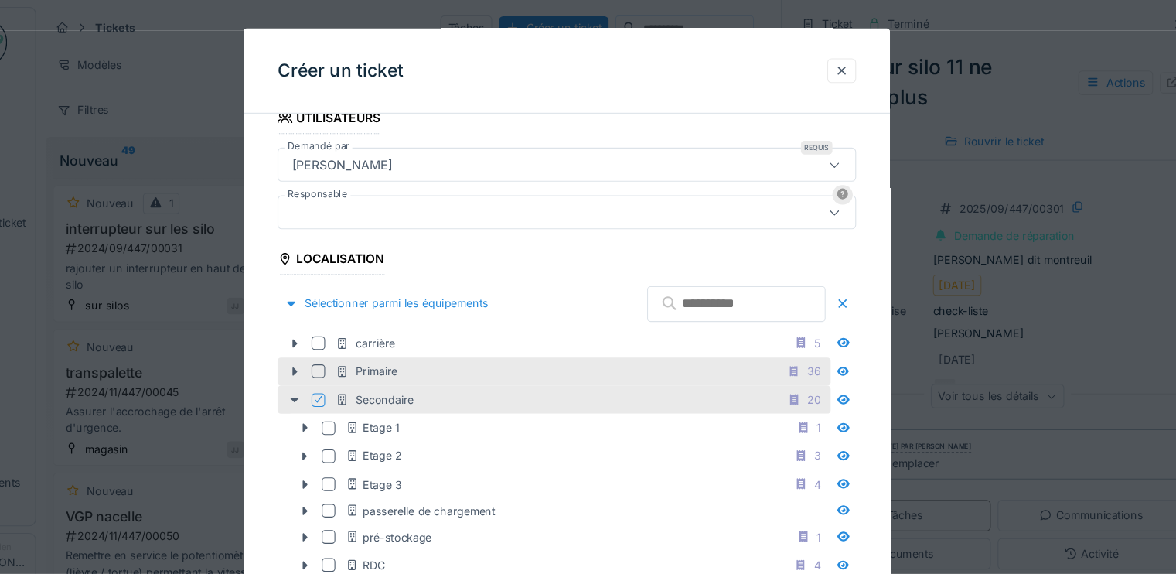
click at [432, 338] on div "Primaire" at bounding box center [405, 337] width 56 height 15
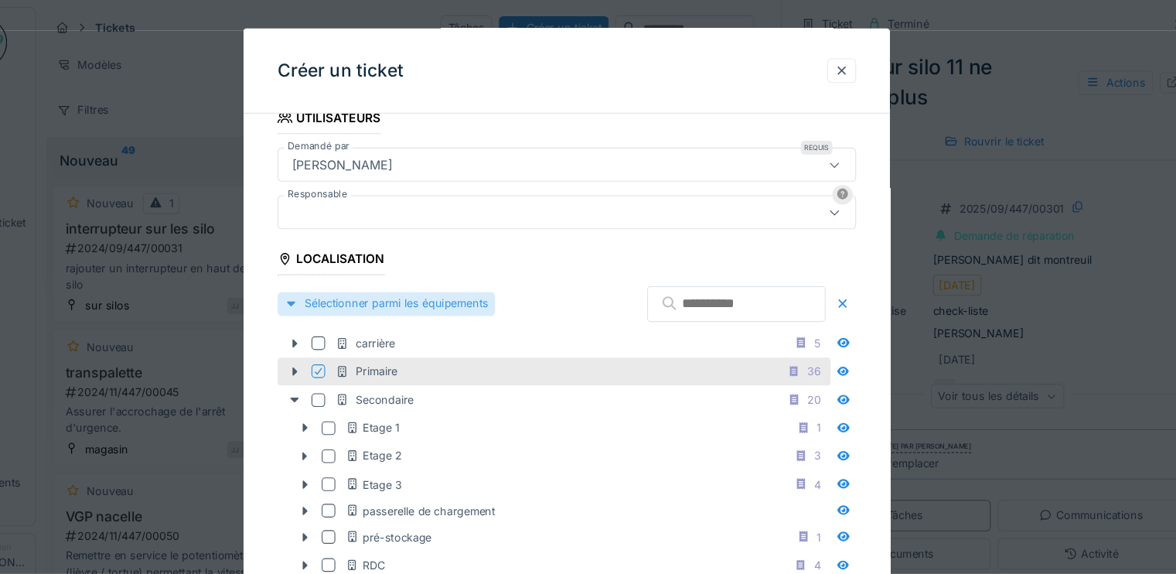
click at [452, 278] on div "Sélectionner parmi les équipements" at bounding box center [424, 276] width 198 height 21
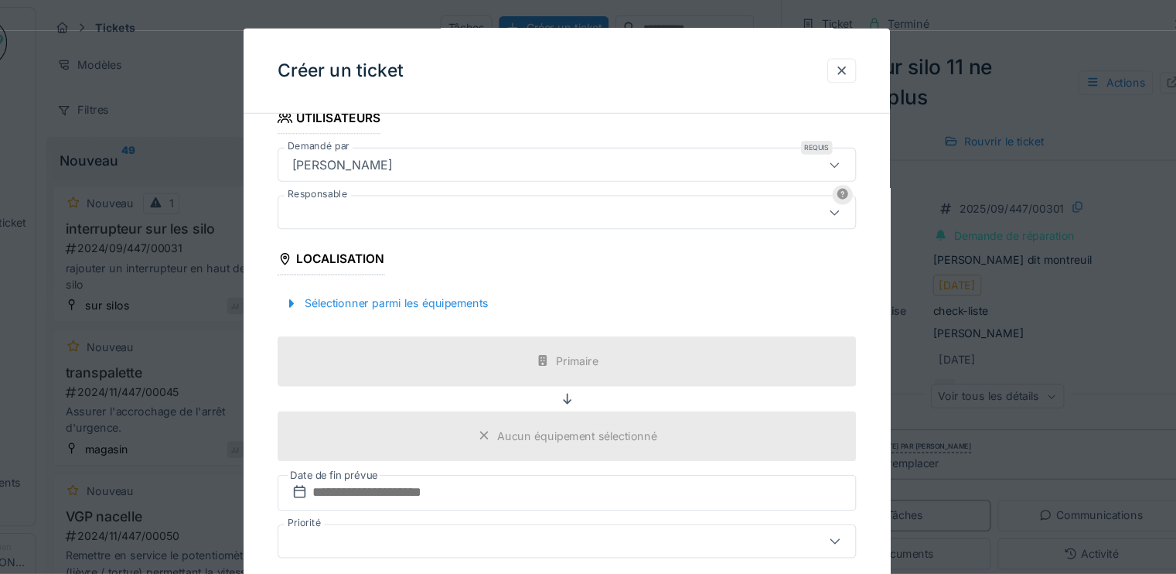
click at [482, 387] on div "Aucun équipement sélectionné" at bounding box center [588, 397] width 527 height 46
click at [575, 389] on div "Aucun équipement sélectionné" at bounding box center [597, 396] width 145 height 15
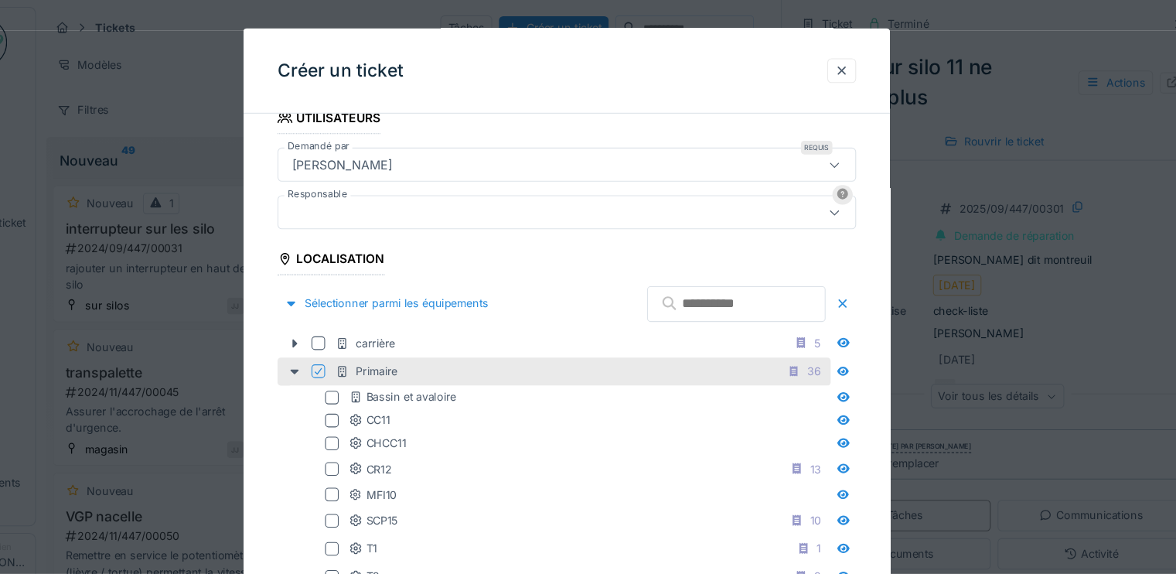
scroll to position [12, 0]
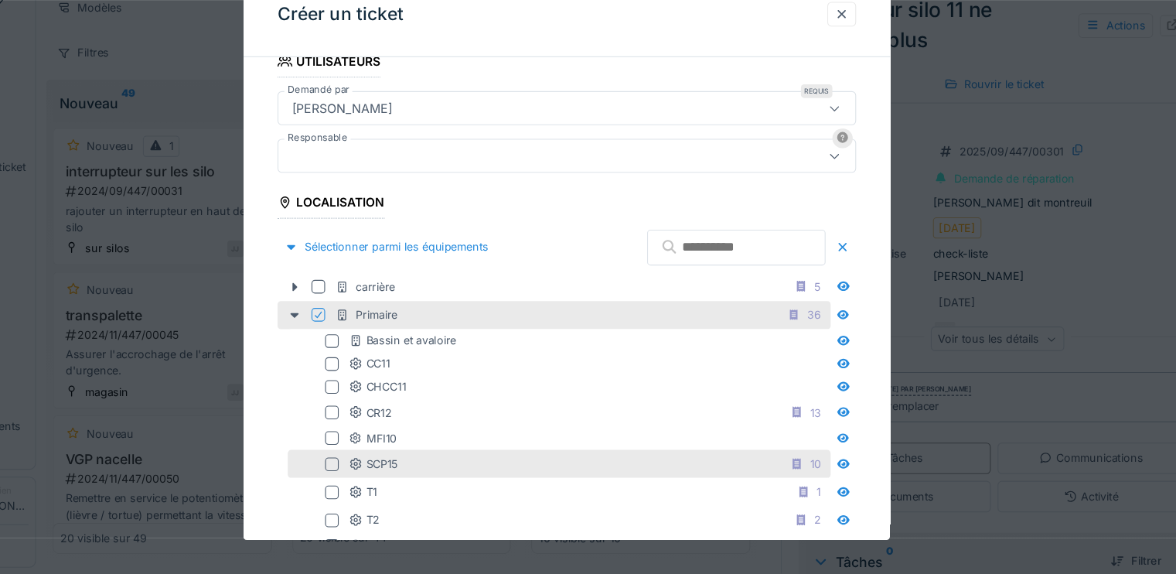
drag, startPoint x: 662, startPoint y: 395, endPoint x: 678, endPoint y: 459, distance: 65.5
click at [678, 459] on fieldset "**********" at bounding box center [588, 550] width 527 height 2012
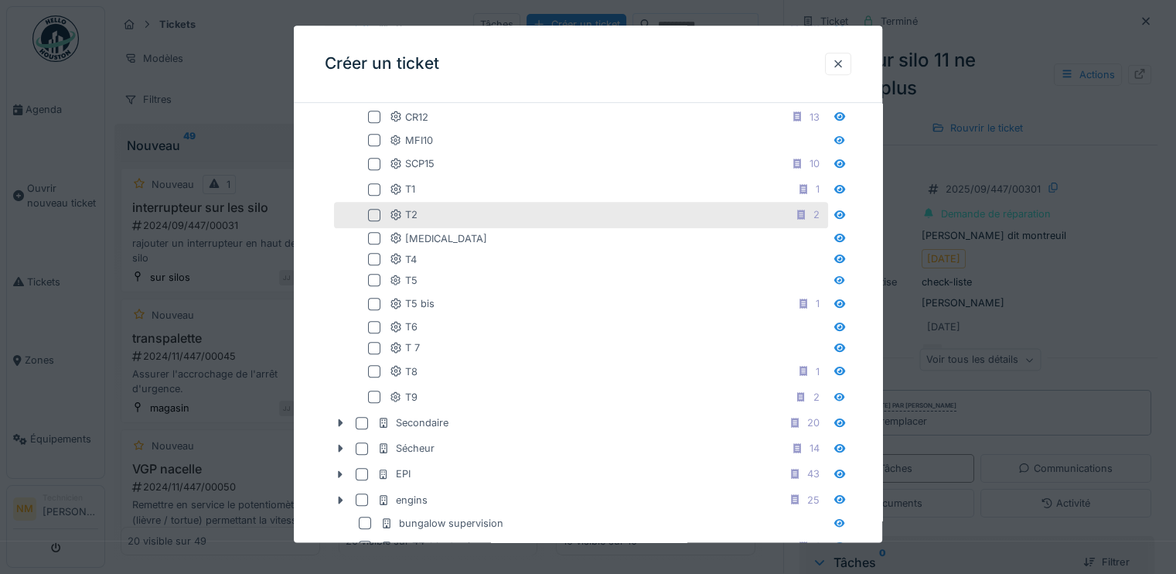
scroll to position [911, 0]
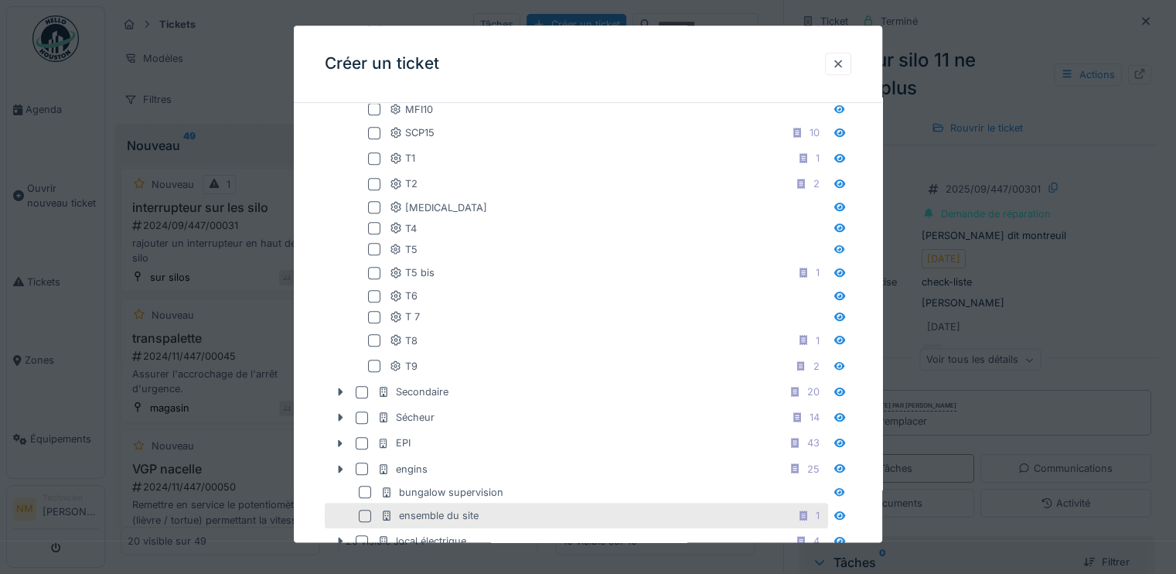
click at [628, 506] on div "ensemble du site 1" at bounding box center [603, 515] width 445 height 19
click at [842, 73] on div at bounding box center [838, 64] width 26 height 22
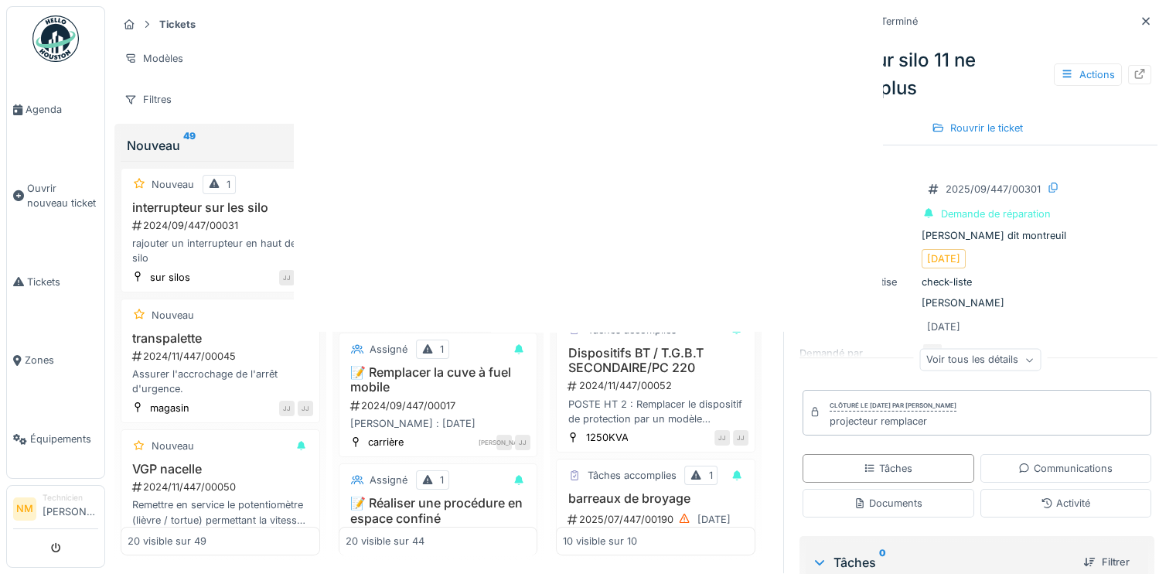
scroll to position [0, 0]
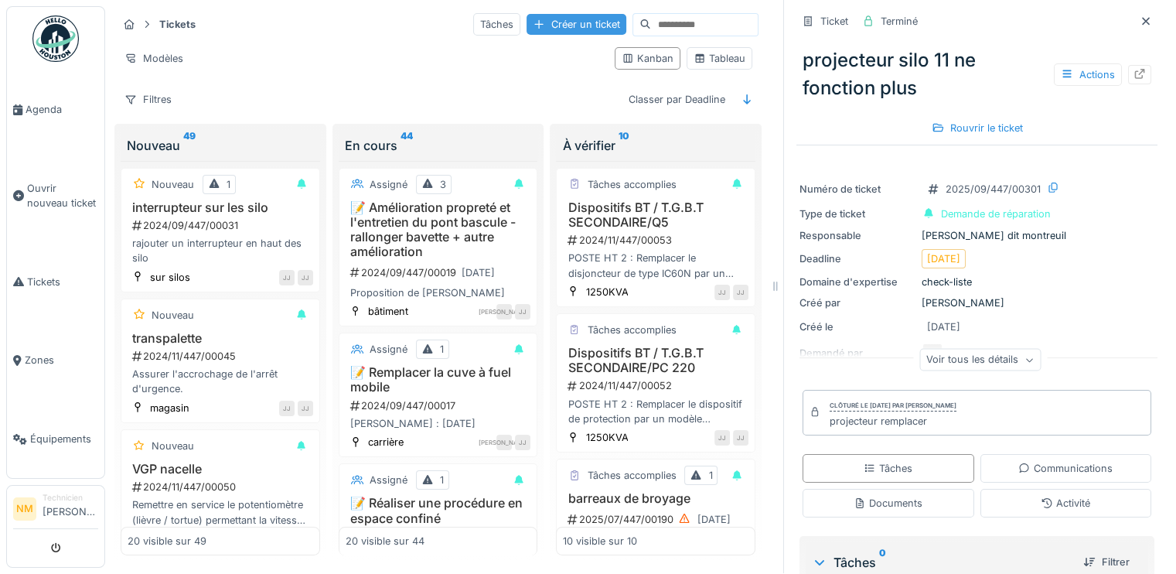
click at [528, 14] on div "Créer un ticket" at bounding box center [577, 24] width 100 height 21
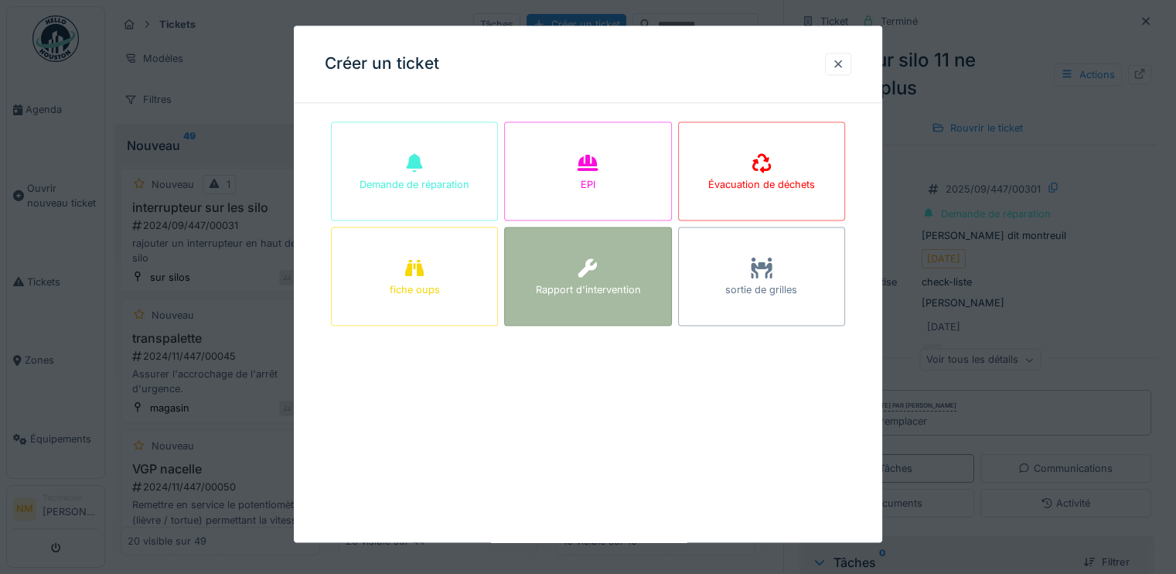
click at [585, 268] on icon at bounding box center [587, 268] width 23 height 19
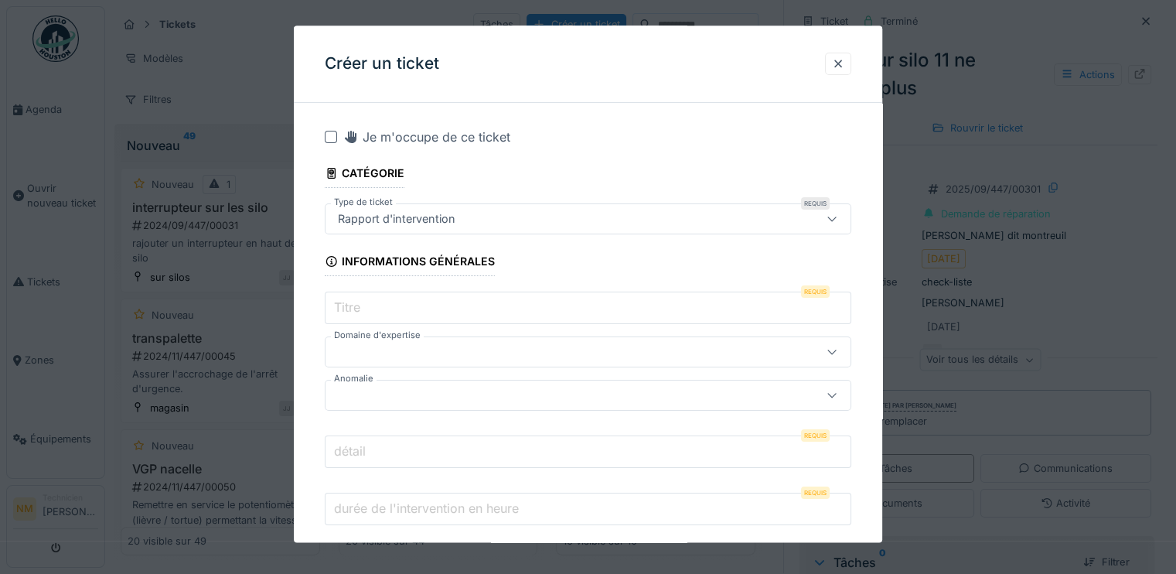
click at [545, 316] on input "Titre" at bounding box center [588, 308] width 527 height 32
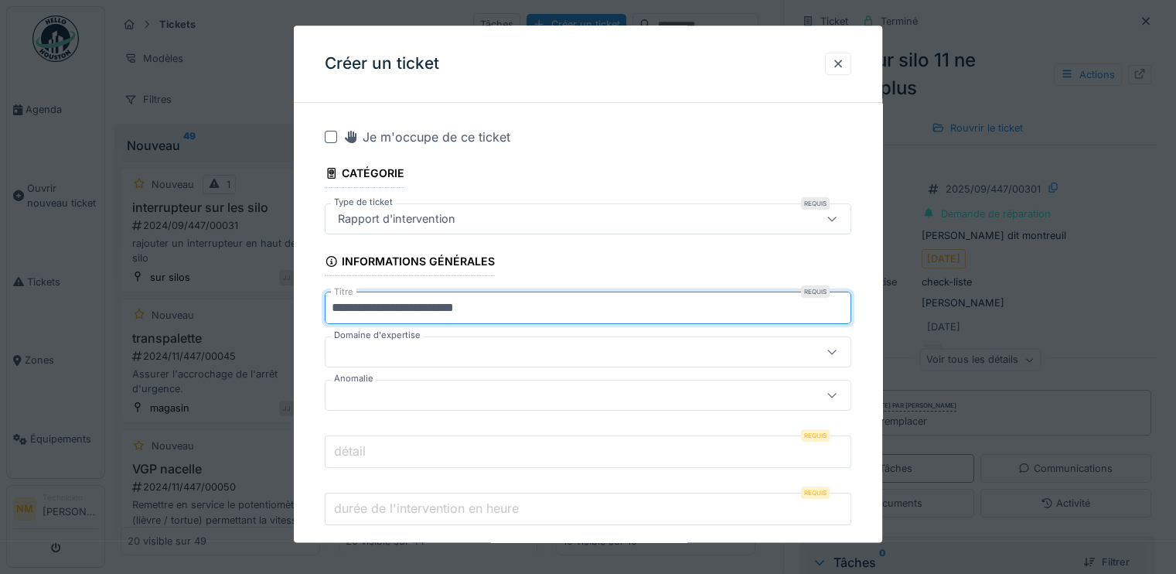
type input "**********"
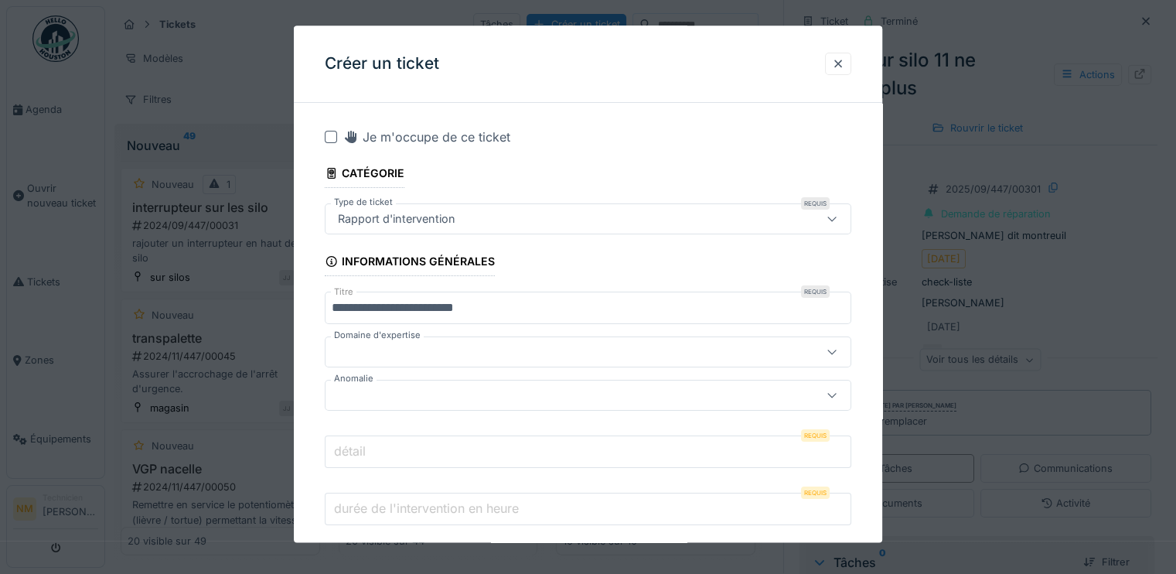
drag, startPoint x: 561, startPoint y: 345, endPoint x: 567, endPoint y: 339, distance: 8.8
click at [567, 339] on div at bounding box center [588, 352] width 527 height 31
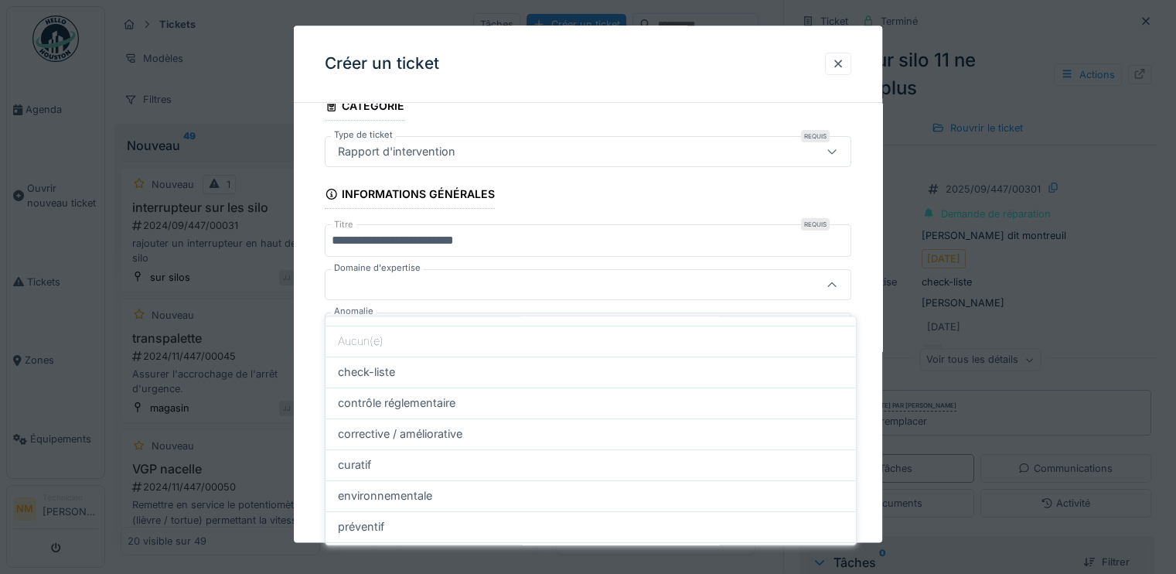
scroll to position [47, 0]
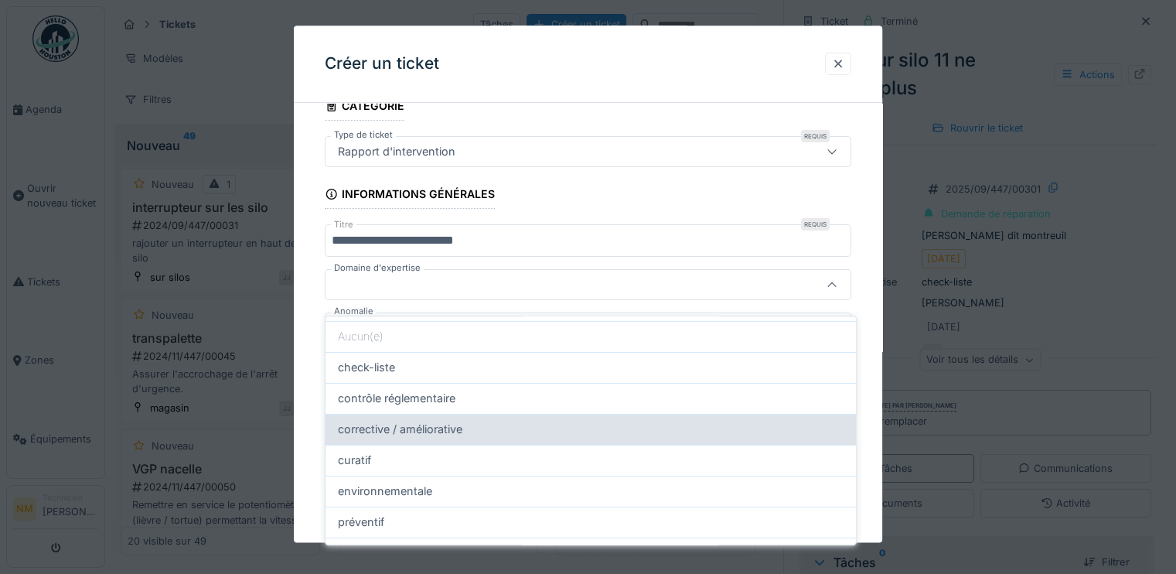
click at [656, 425] on div "corrective / améliorative" at bounding box center [591, 429] width 531 height 31
type input "****"
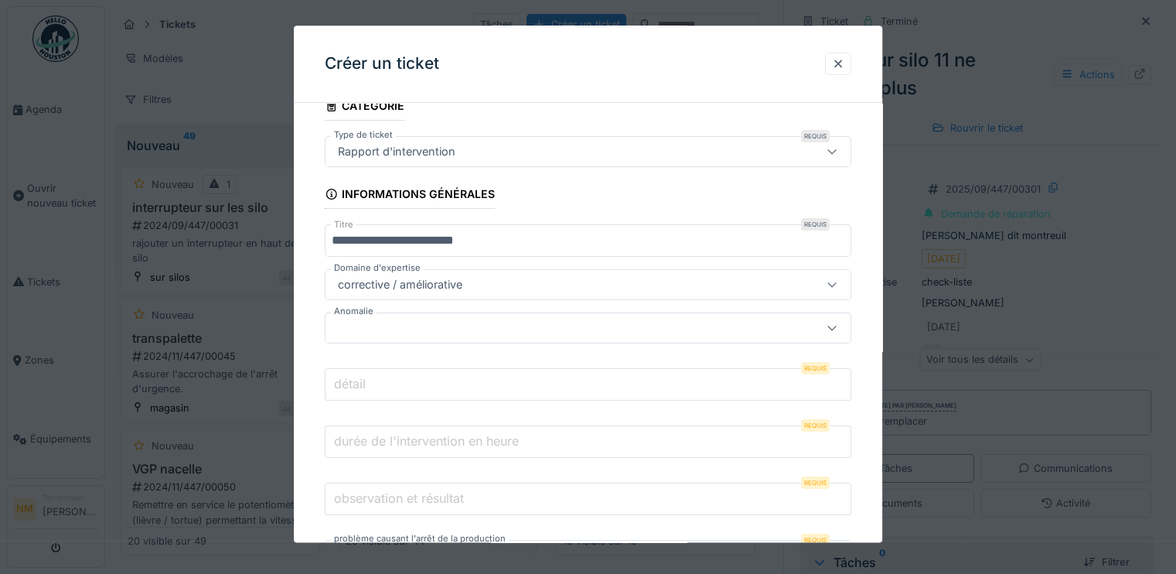
click at [576, 327] on div at bounding box center [556, 328] width 449 height 17
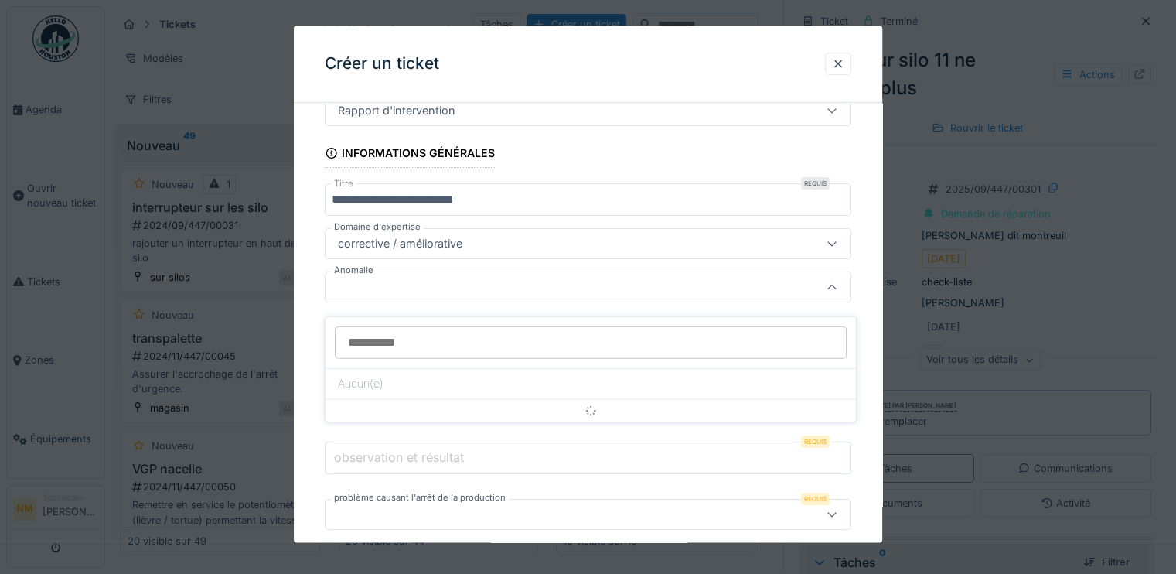
scroll to position [111, 0]
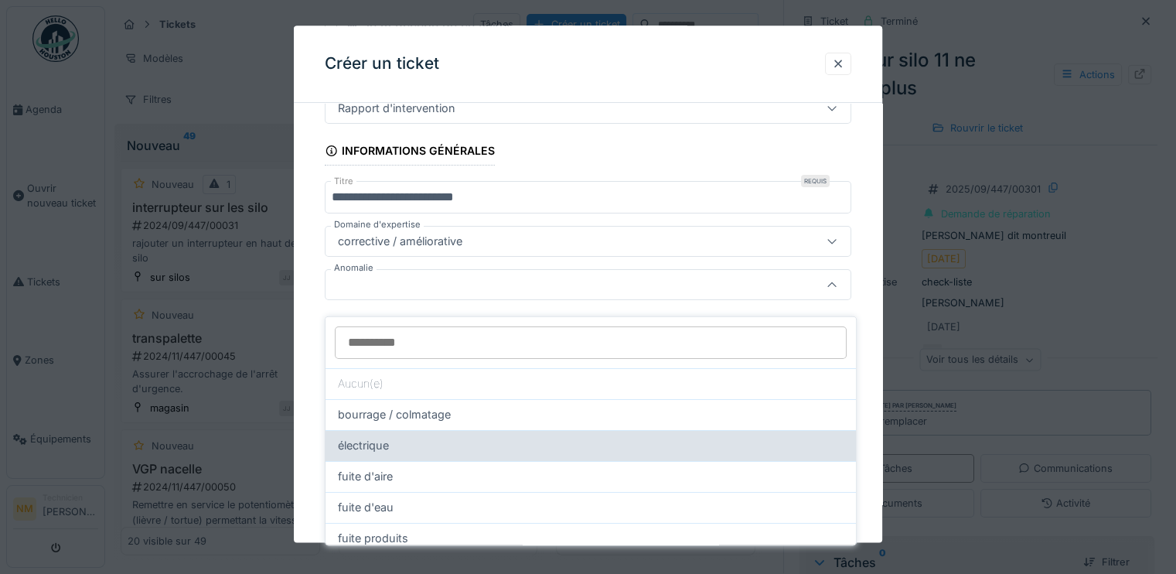
click at [481, 442] on div "électrique" at bounding box center [591, 445] width 531 height 31
type input "**"
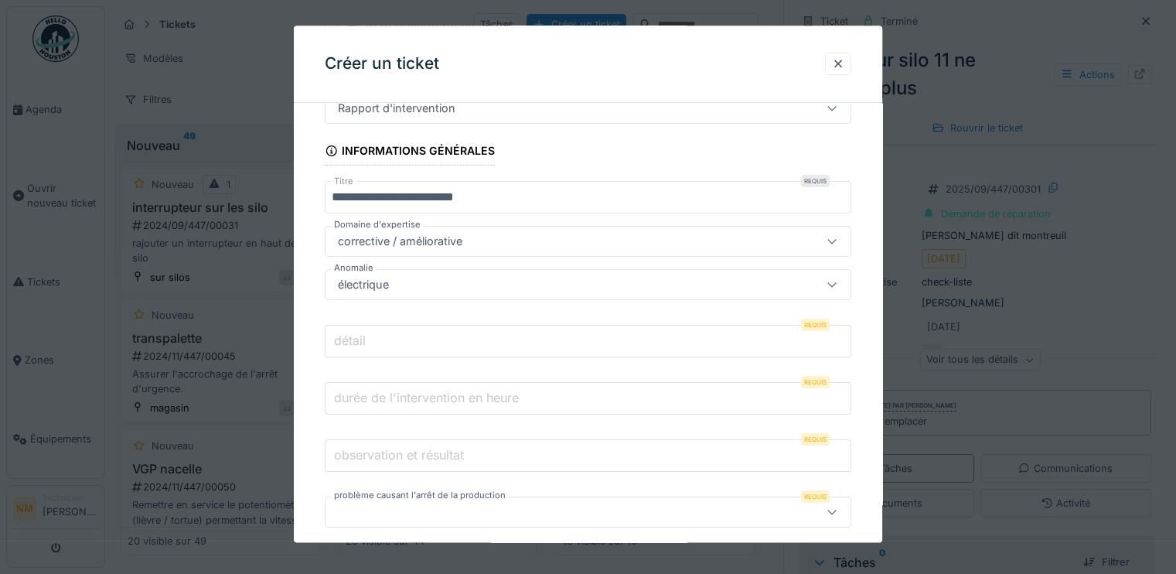
click at [527, 348] on input "détail" at bounding box center [588, 342] width 527 height 32
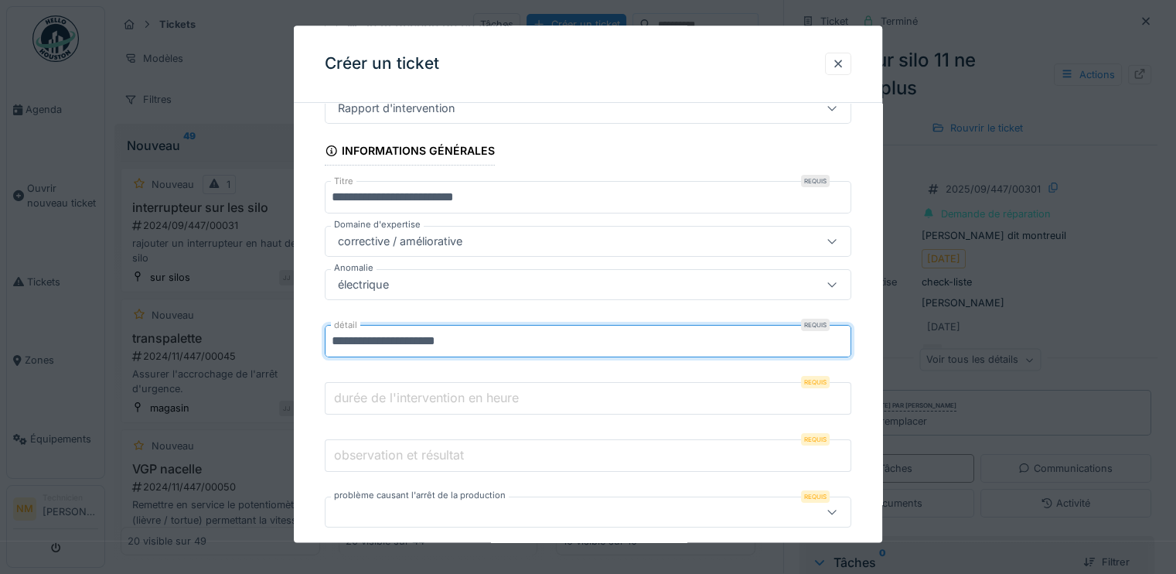
type input "**********"
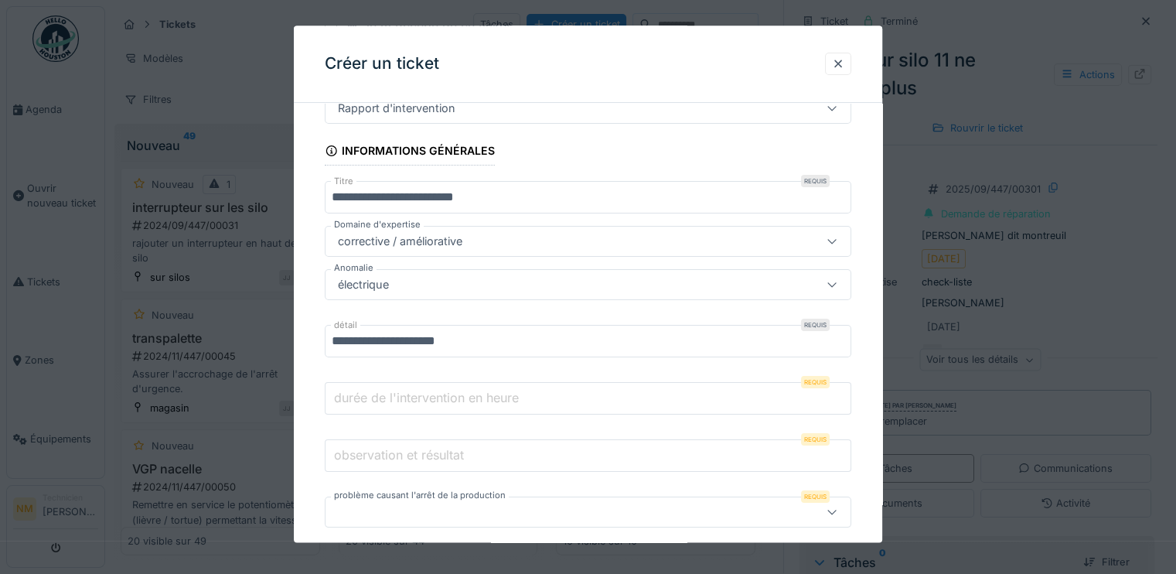
click at [457, 401] on label "durée de l'intervention en heure" at bounding box center [426, 398] width 191 height 19
click at [457, 401] on input "durée de l'intervention en heure" at bounding box center [588, 399] width 527 height 32
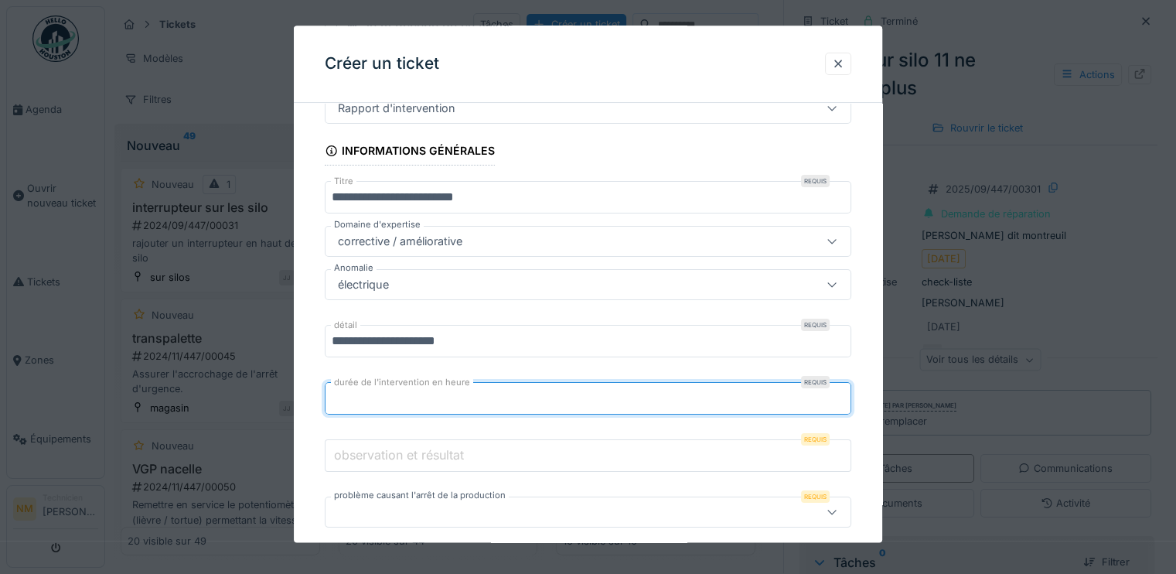
type input "**"
click at [846, 405] on input "**" at bounding box center [588, 399] width 527 height 32
click at [739, 459] on input "observation et résultat" at bounding box center [588, 456] width 527 height 32
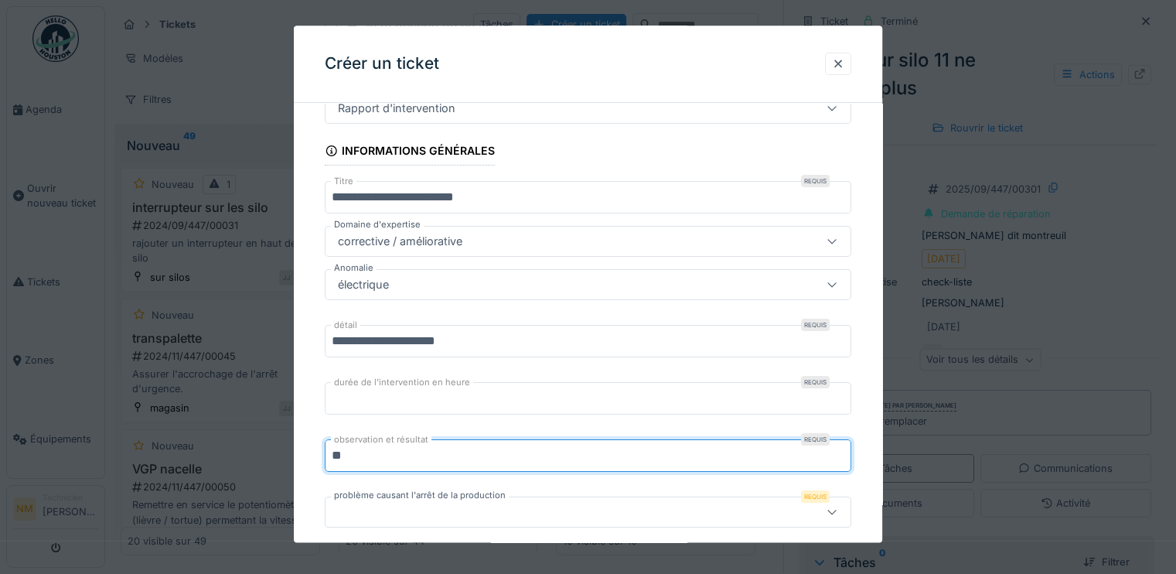
type input "*"
type input "*******"
click at [836, 510] on icon at bounding box center [832, 512] width 9 height 5
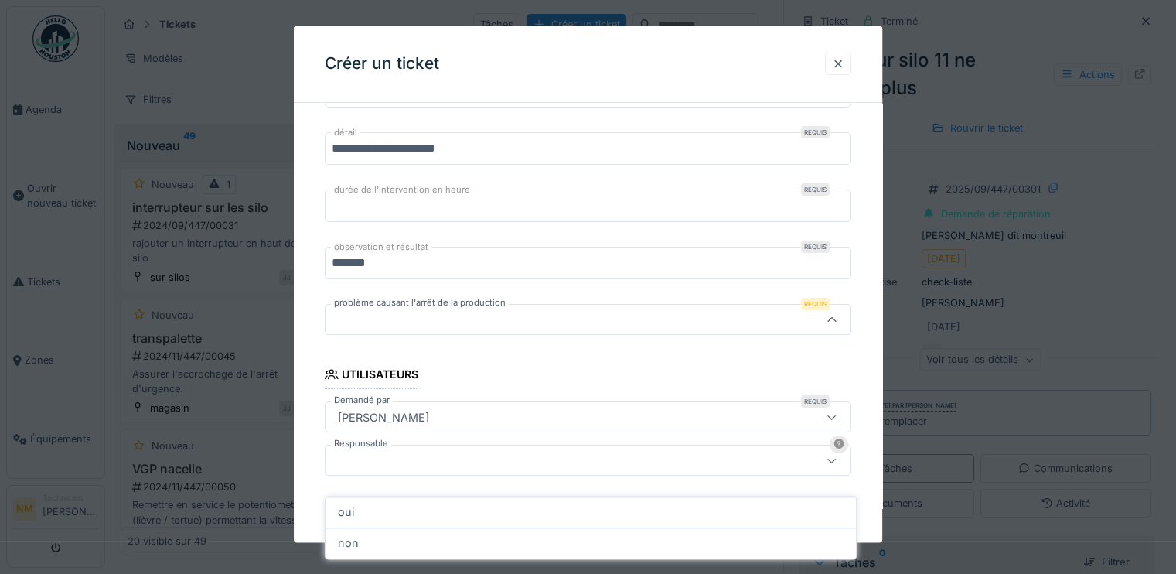
scroll to position [337, 0]
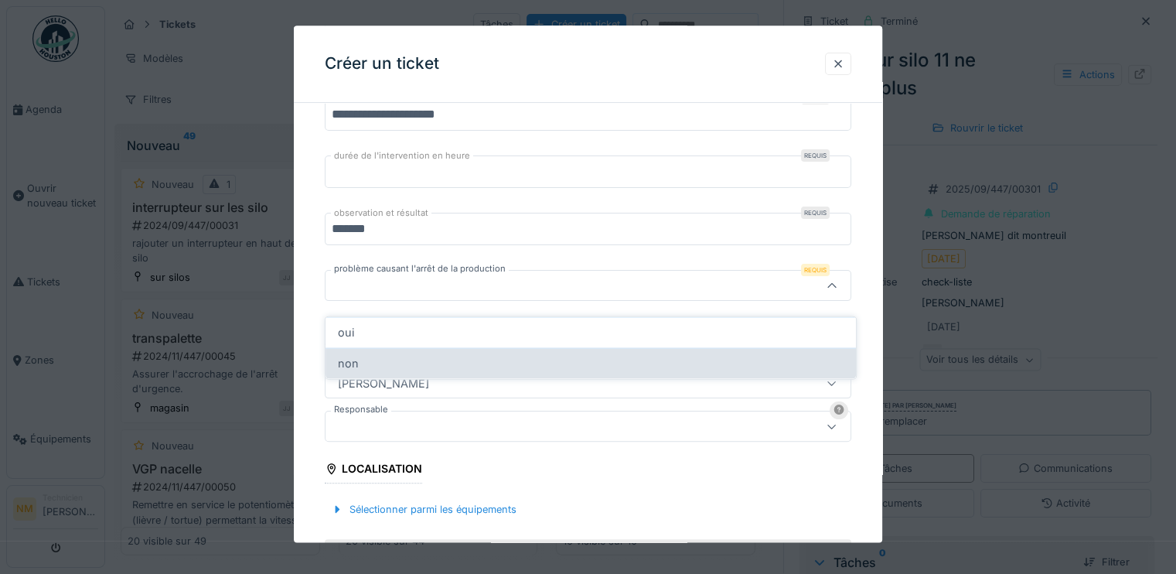
click at [520, 355] on div "non" at bounding box center [591, 363] width 506 height 17
type input "***"
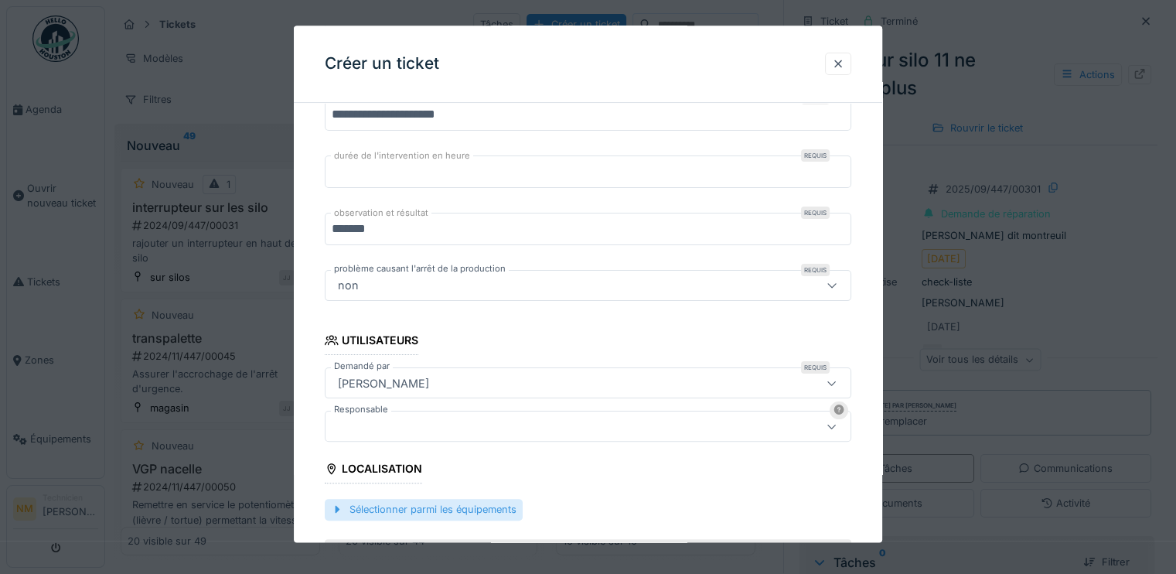
click at [489, 503] on div "Sélectionner parmi les équipements" at bounding box center [424, 510] width 198 height 21
drag, startPoint x: 855, startPoint y: 460, endPoint x: 865, endPoint y: 467, distance: 12.2
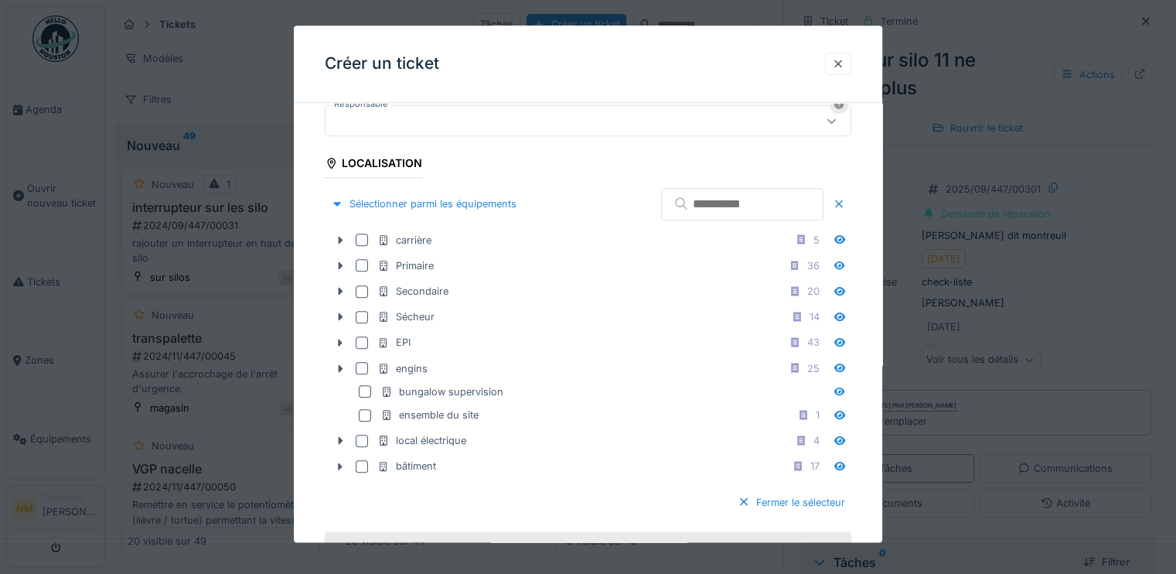
scroll to position [647, 0]
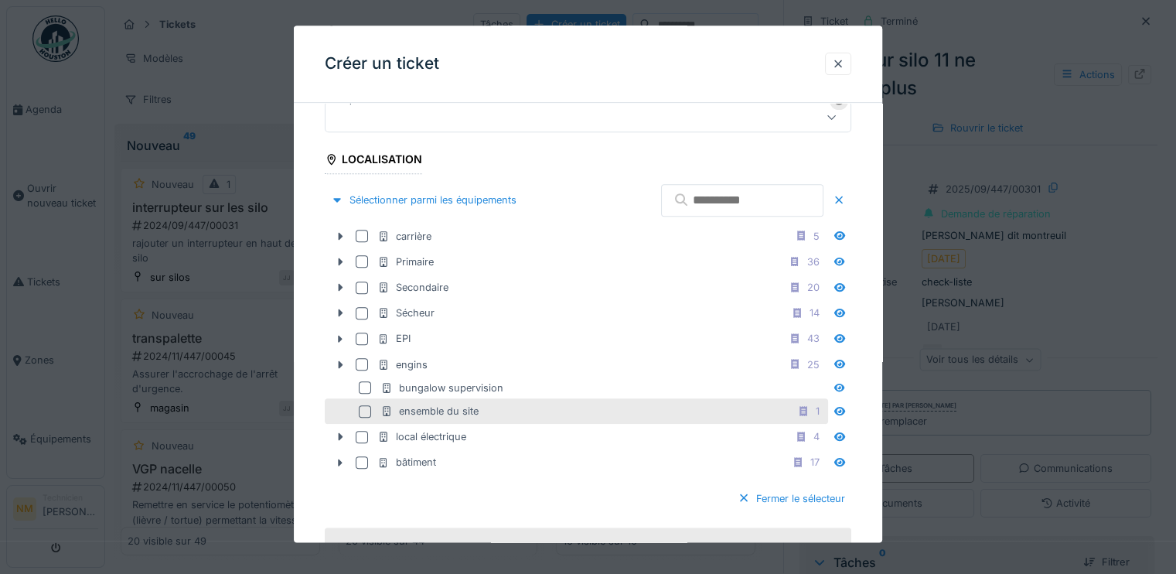
click at [464, 401] on div "ensemble du site 1" at bounding box center [603, 410] width 445 height 19
click at [472, 196] on div "Sélectionner parmi les équipements" at bounding box center [424, 200] width 198 height 21
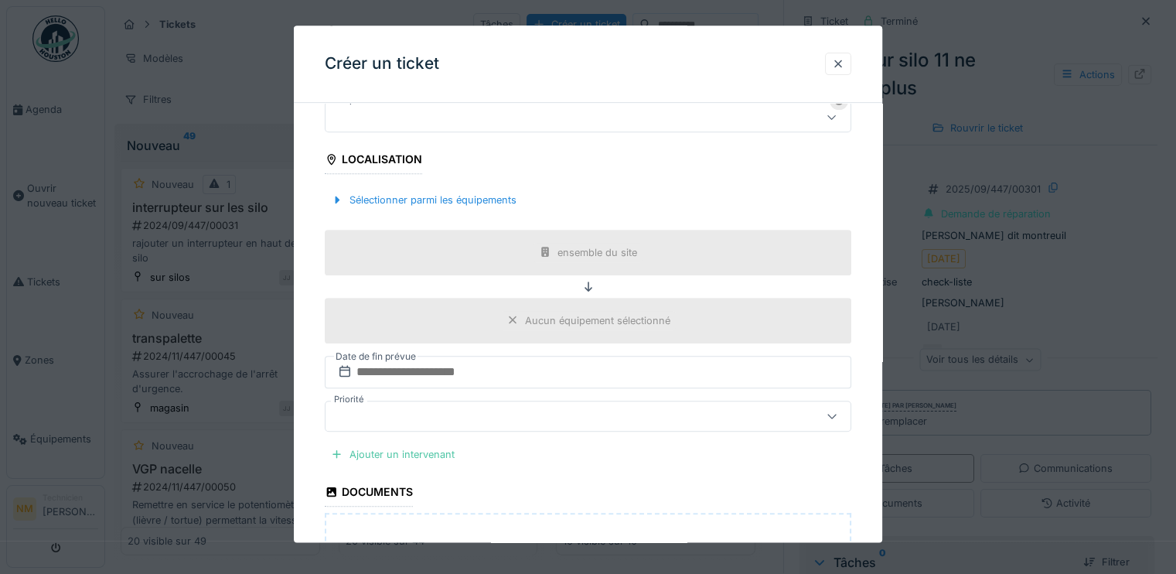
click at [575, 315] on div "Aucun équipement sélectionné" at bounding box center [597, 320] width 145 height 15
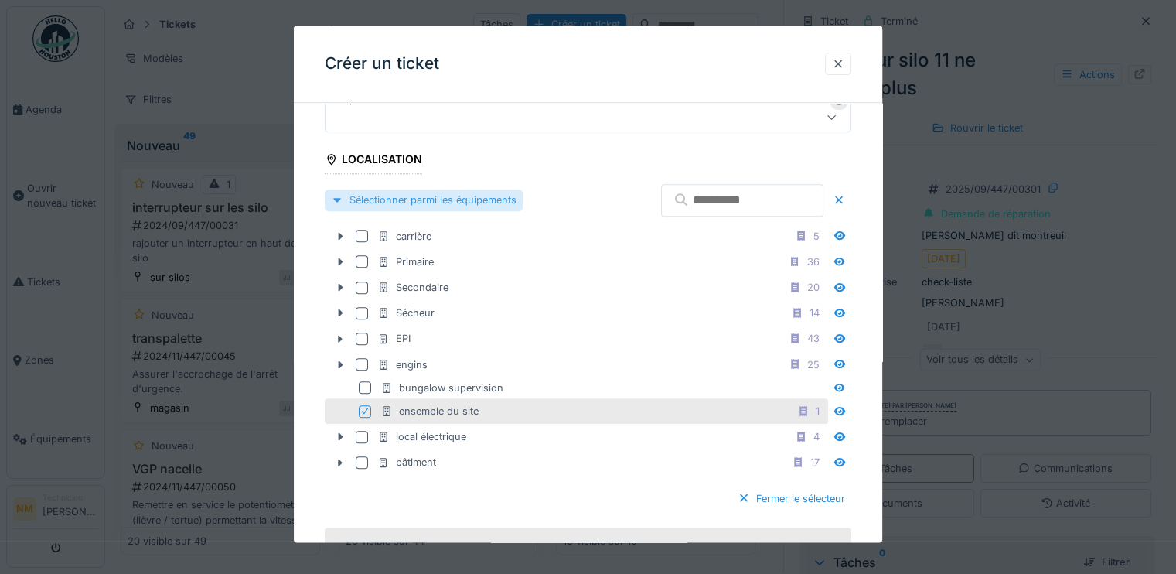
click at [424, 203] on div "Sélectionner parmi les équipements" at bounding box center [424, 200] width 198 height 21
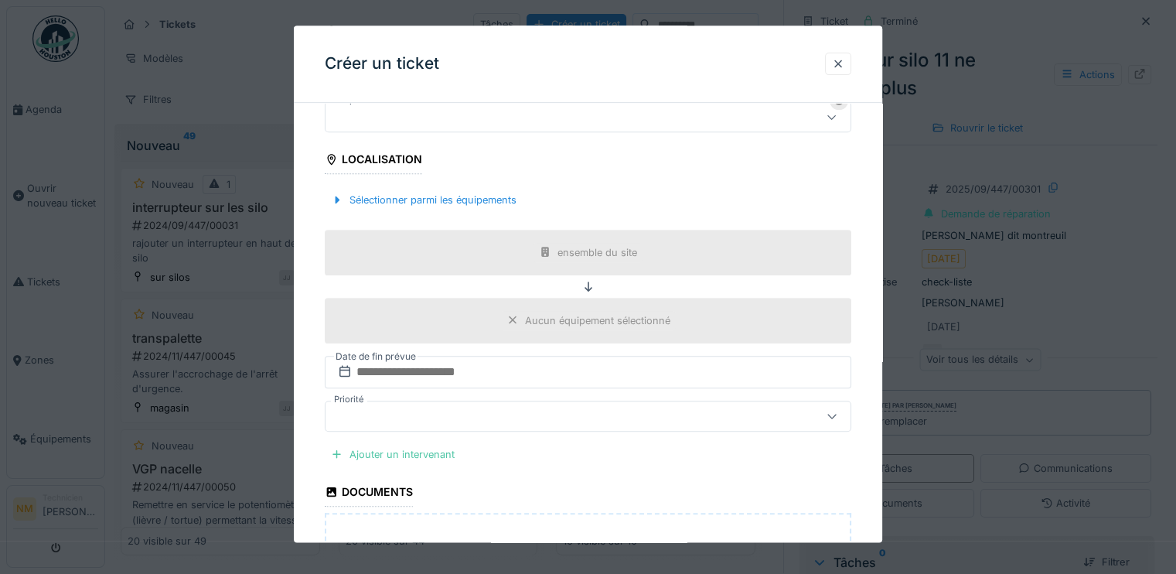
click at [577, 317] on div "Aucun équipement sélectionné" at bounding box center [597, 320] width 145 height 15
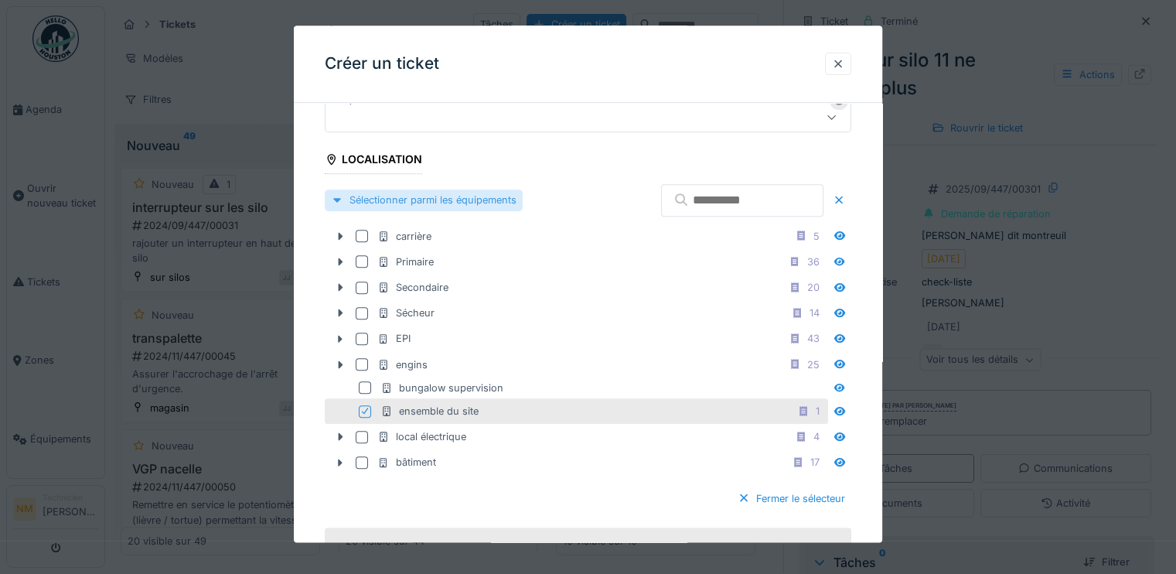
click at [474, 204] on div "Sélectionner parmi les équipements" at bounding box center [424, 200] width 198 height 21
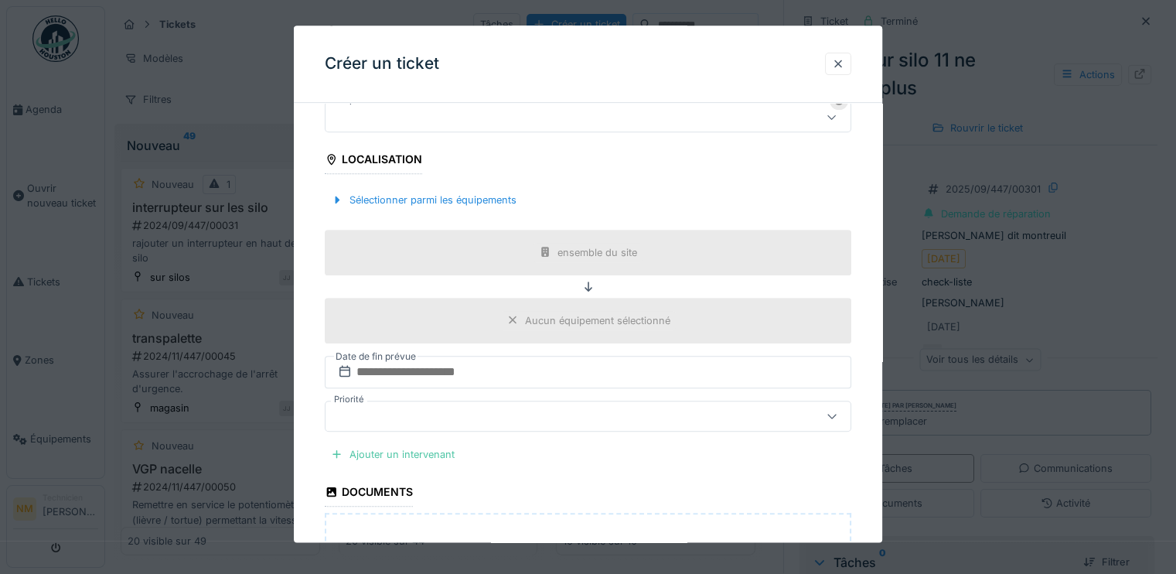
click at [630, 322] on div "Aucun équipement sélectionné" at bounding box center [597, 320] width 145 height 15
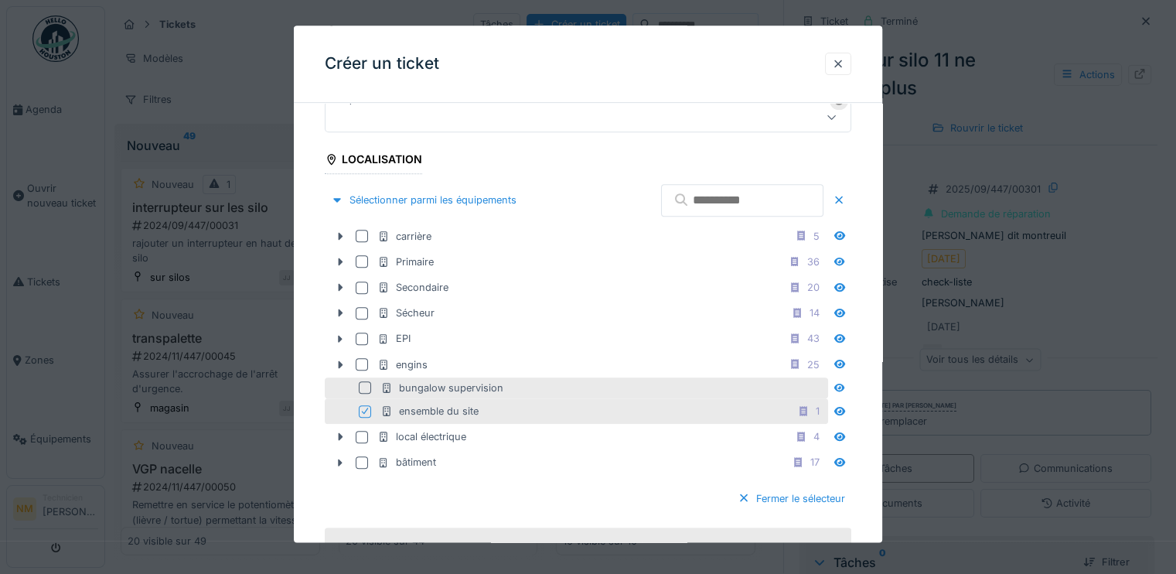
click at [486, 381] on div "bungalow supervision" at bounding box center [442, 388] width 123 height 15
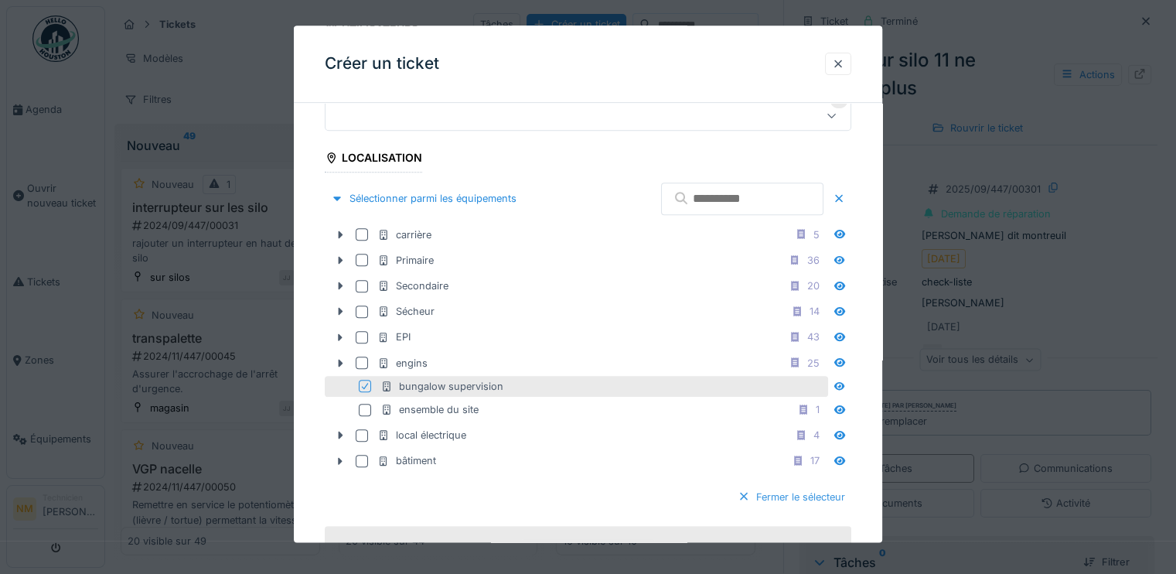
scroll to position [9, 0]
click at [473, 200] on div "Sélectionner parmi les équipements" at bounding box center [424, 199] width 198 height 21
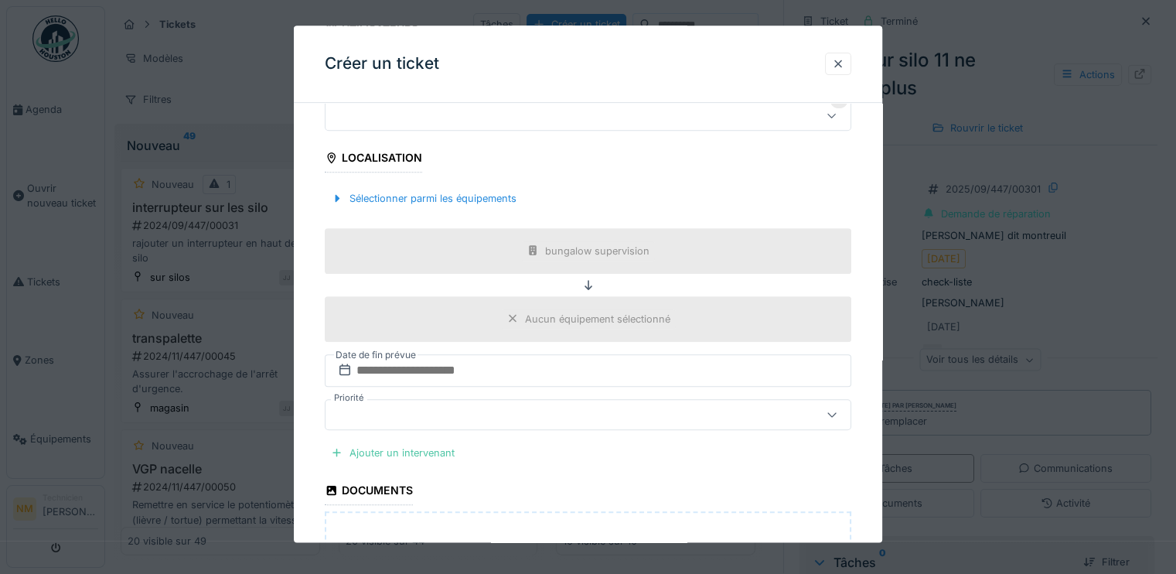
click at [590, 309] on div "Aucun équipement sélectionné" at bounding box center [588, 318] width 175 height 19
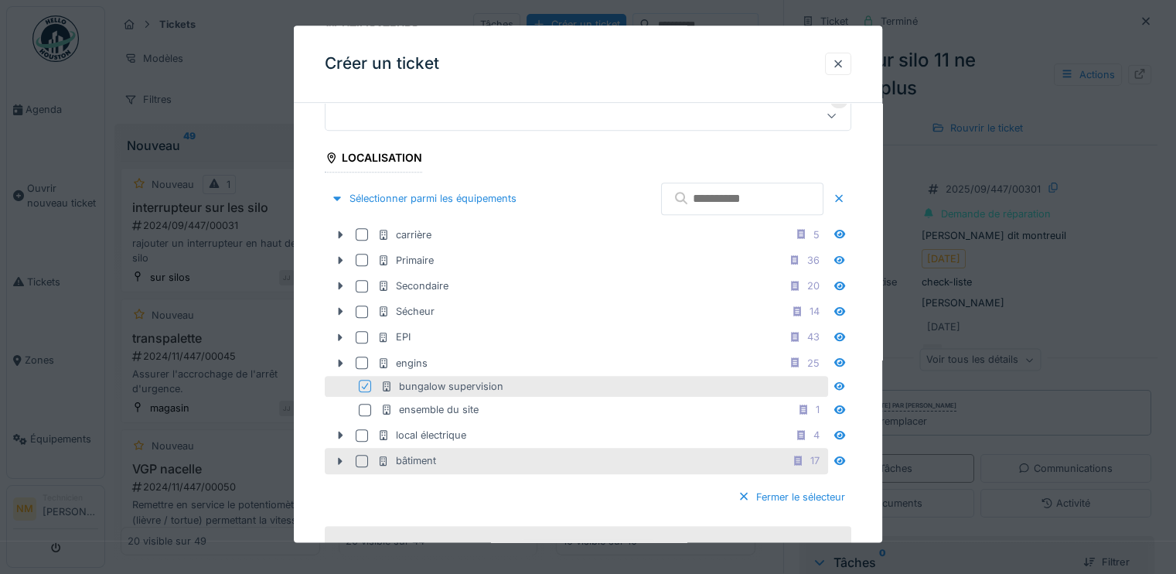
click at [431, 464] on div "bâtiment 17" at bounding box center [601, 461] width 448 height 19
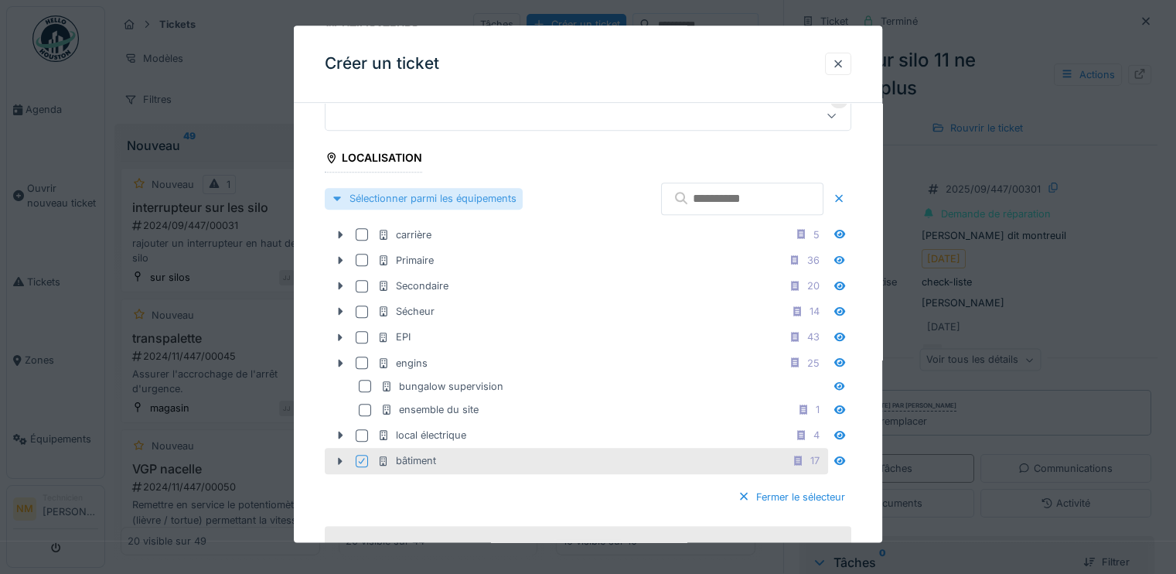
click at [449, 200] on div "Sélectionner parmi les équipements" at bounding box center [424, 199] width 198 height 21
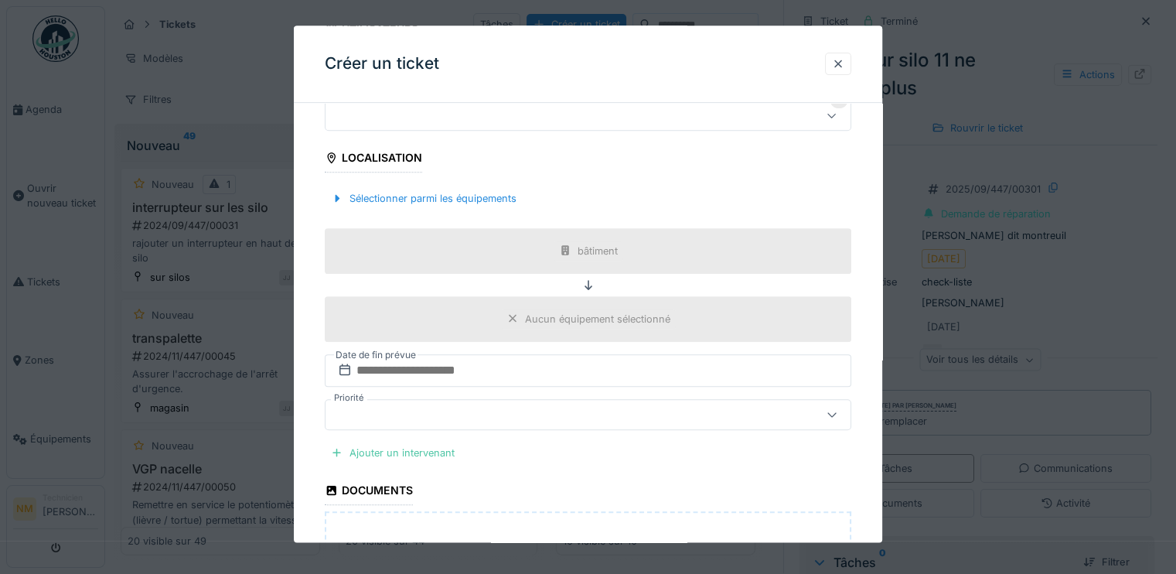
click at [569, 322] on div "Aucun équipement sélectionné" at bounding box center [597, 319] width 145 height 15
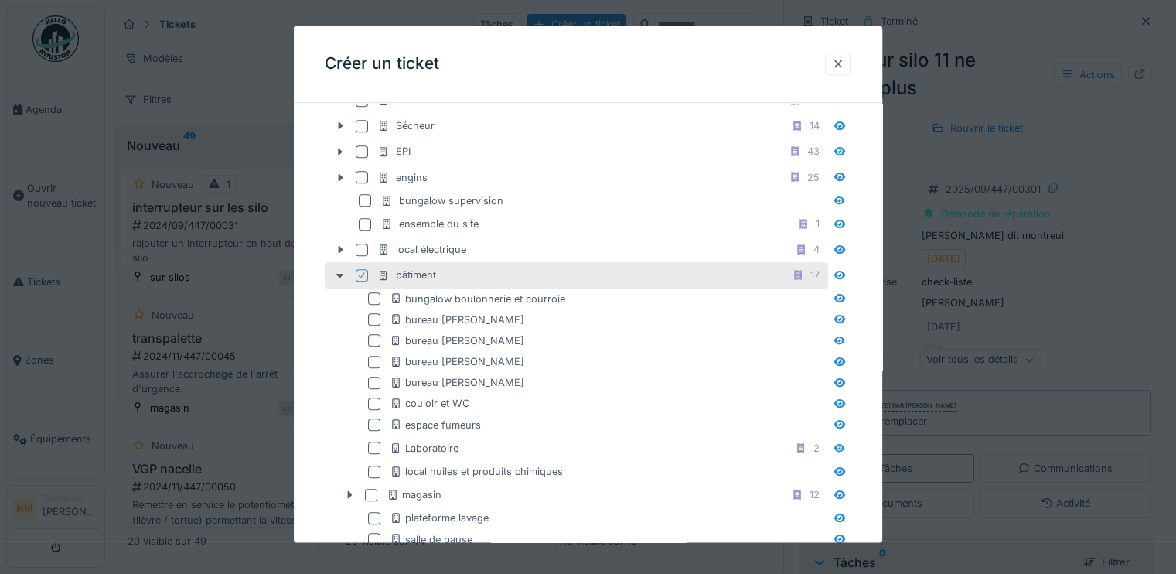
scroll to position [803, 0]
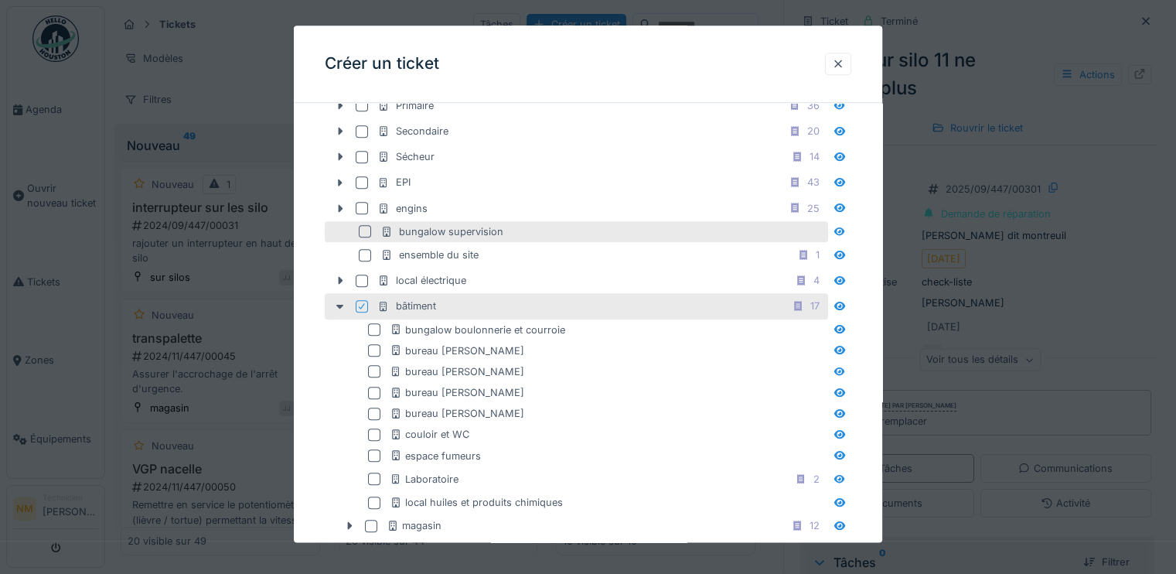
click at [461, 226] on div "bungalow supervision" at bounding box center [442, 231] width 123 height 15
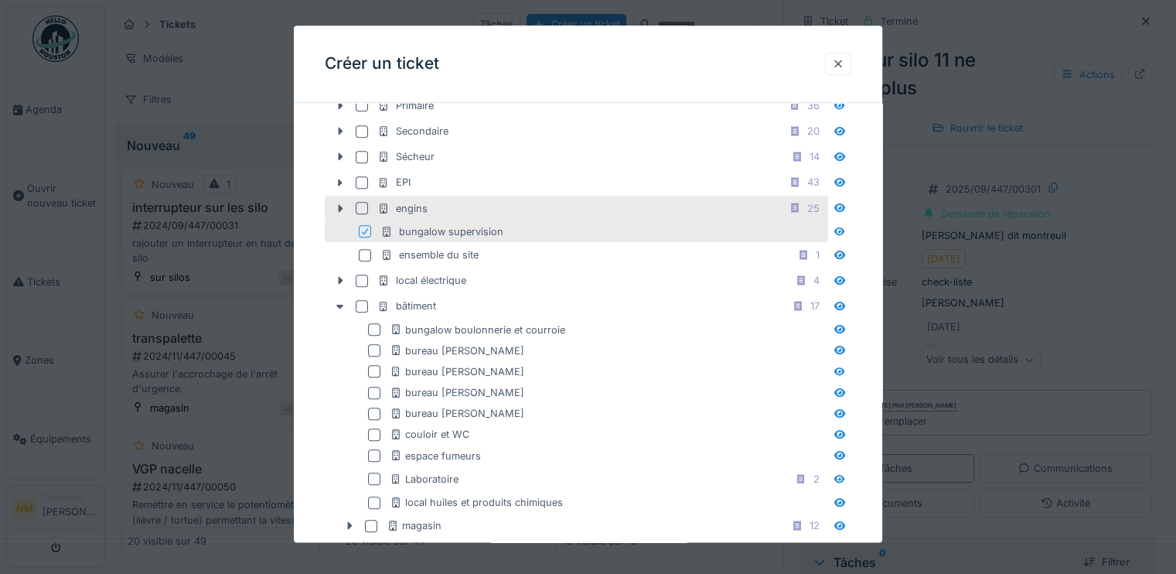
click at [402, 206] on div "engins" at bounding box center [402, 208] width 50 height 15
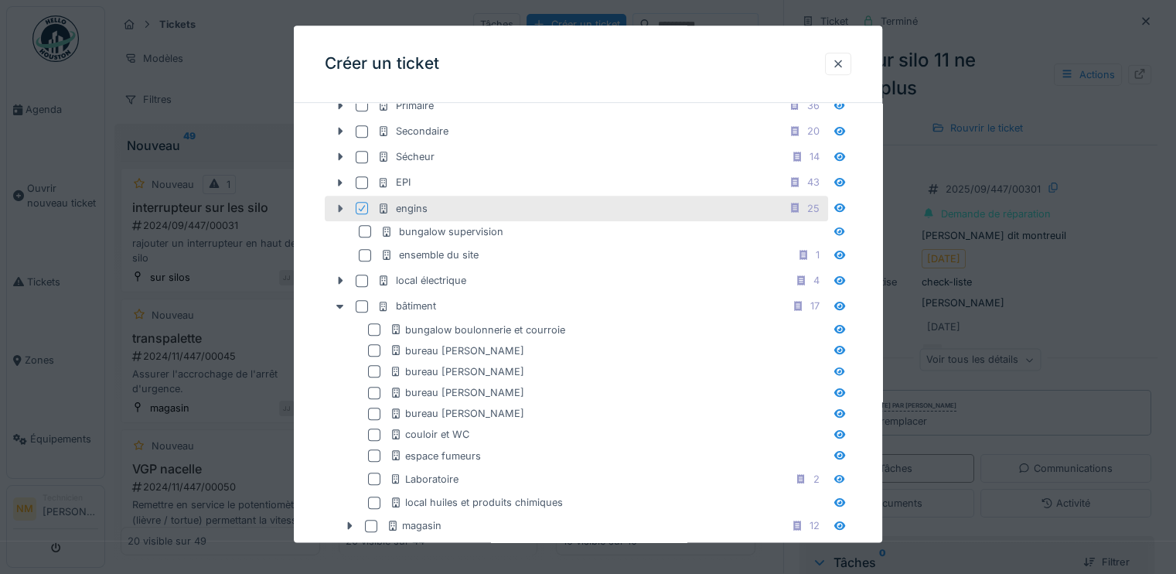
click at [336, 203] on icon at bounding box center [340, 208] width 12 height 10
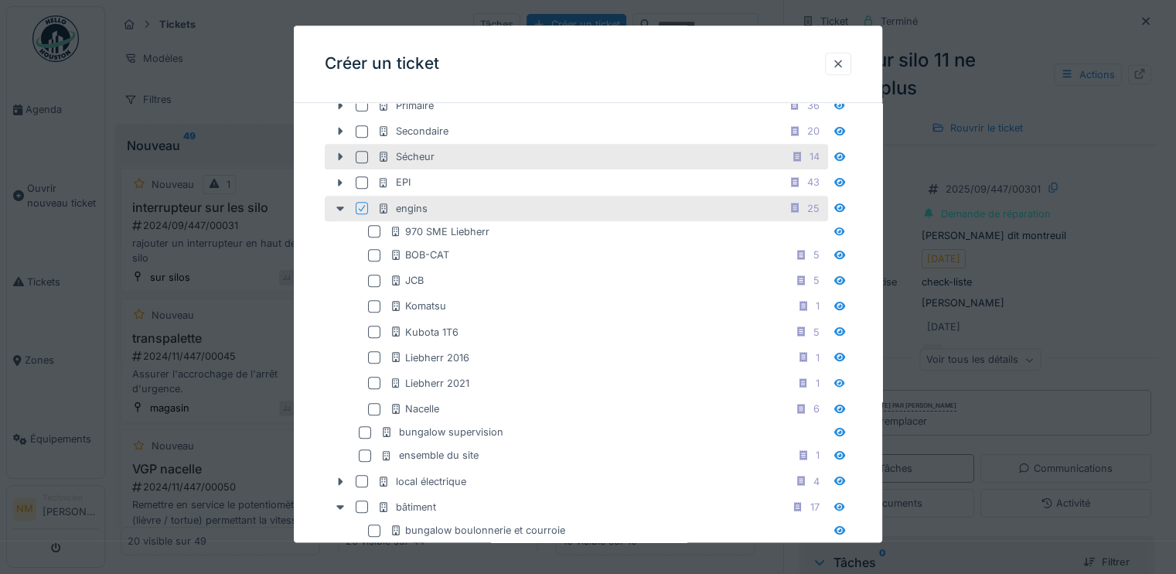
click at [340, 145] on div "Sécheur 14" at bounding box center [577, 158] width 504 height 26
click at [340, 154] on icon at bounding box center [341, 157] width 5 height 8
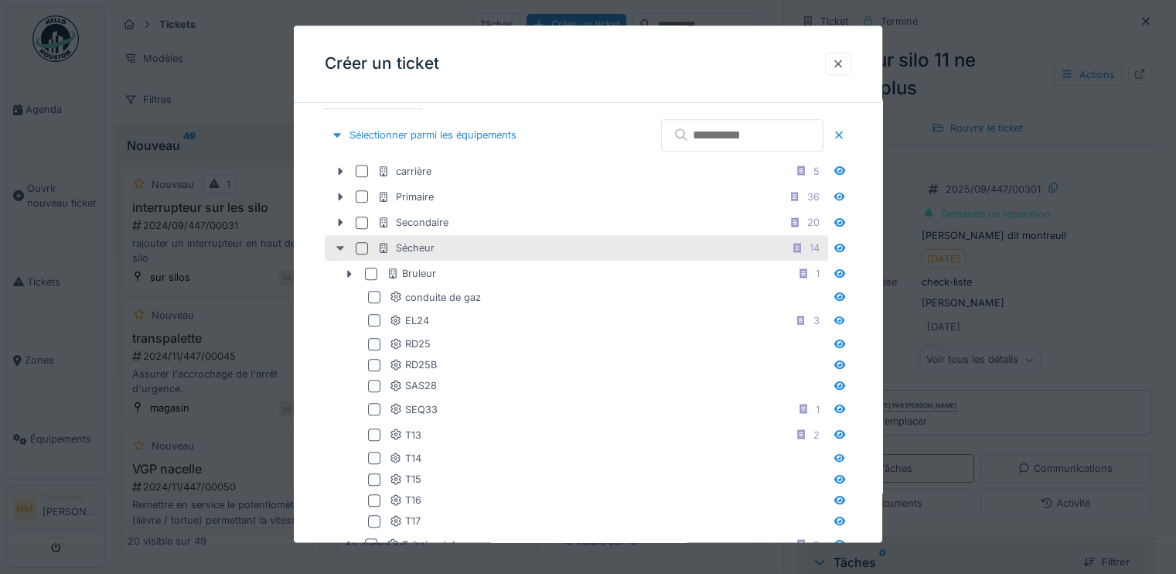
scroll to position [710, 0]
click at [342, 220] on icon at bounding box center [340, 225] width 12 height 10
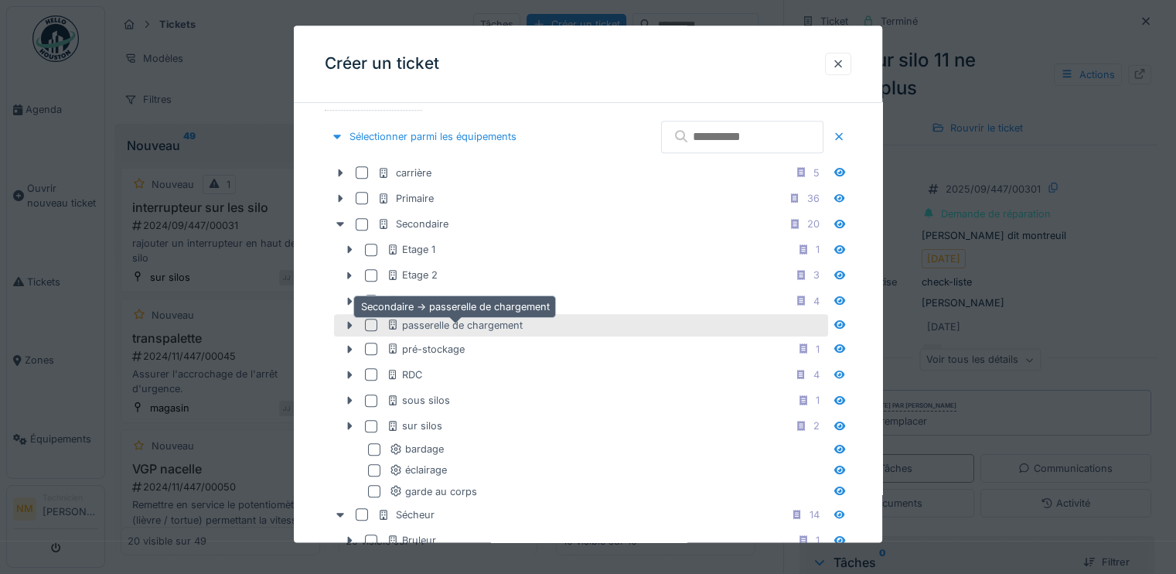
click at [463, 323] on div "passerelle de chargement" at bounding box center [455, 325] width 136 height 15
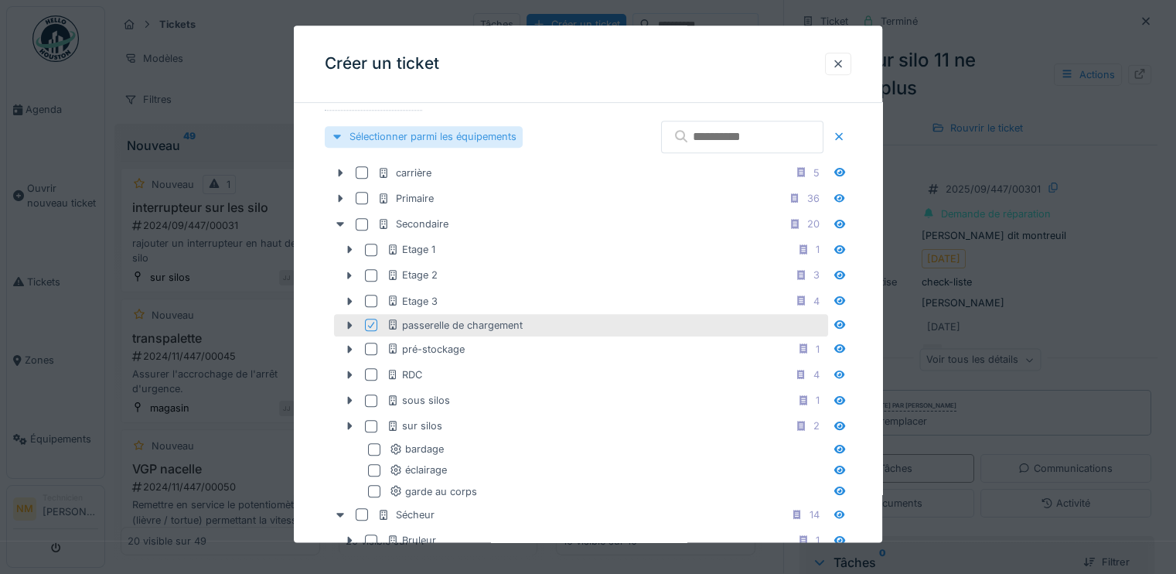
click at [397, 131] on div "Sélectionner parmi les équipements" at bounding box center [424, 137] width 198 height 21
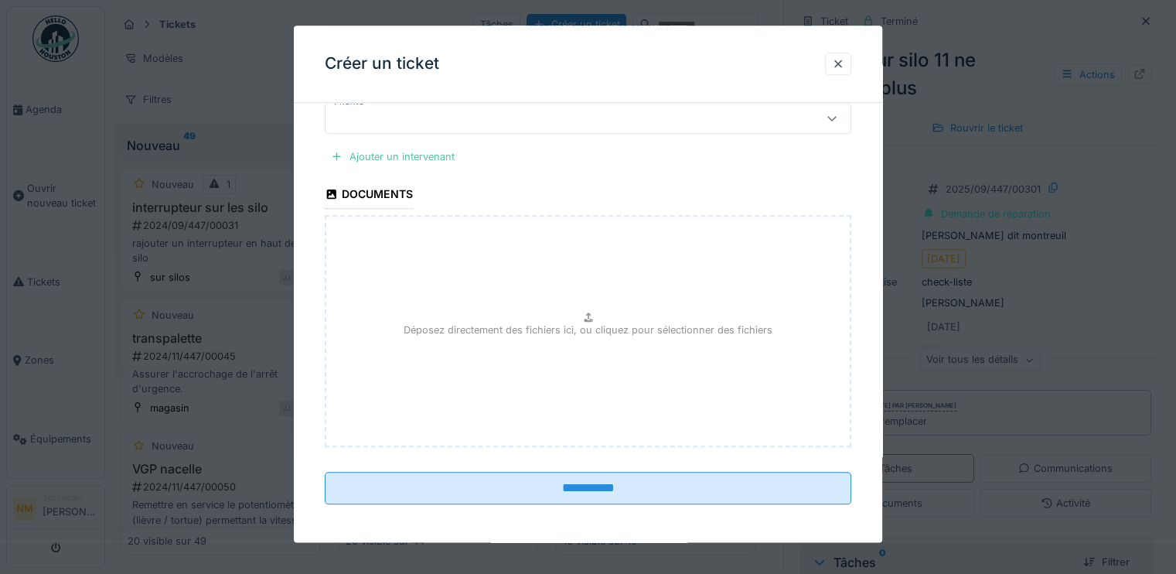
scroll to position [946, 0]
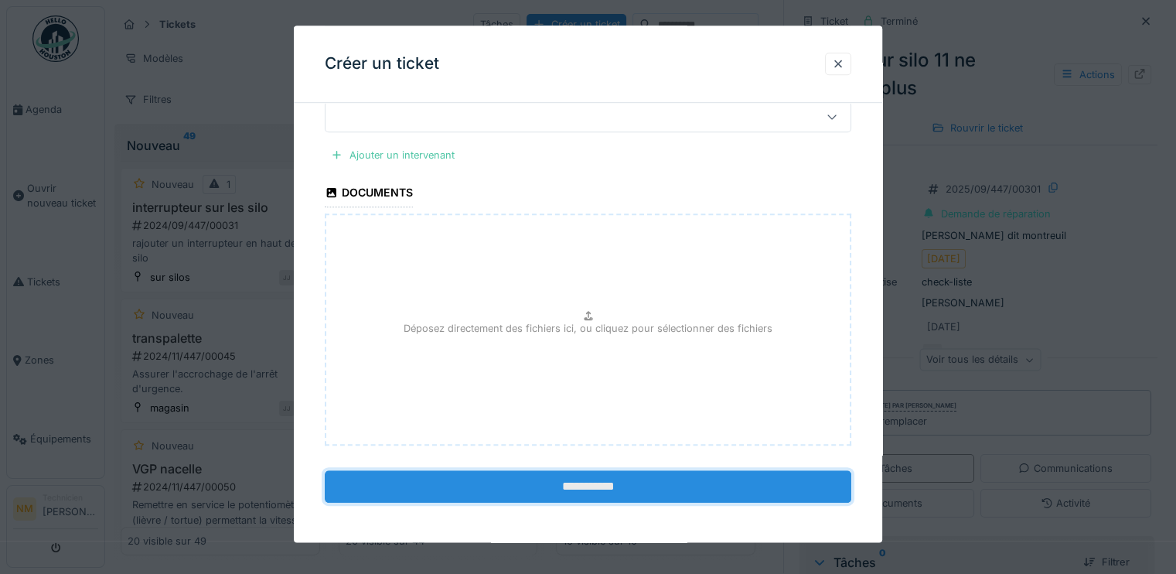
click at [671, 492] on input "**********" at bounding box center [588, 486] width 527 height 32
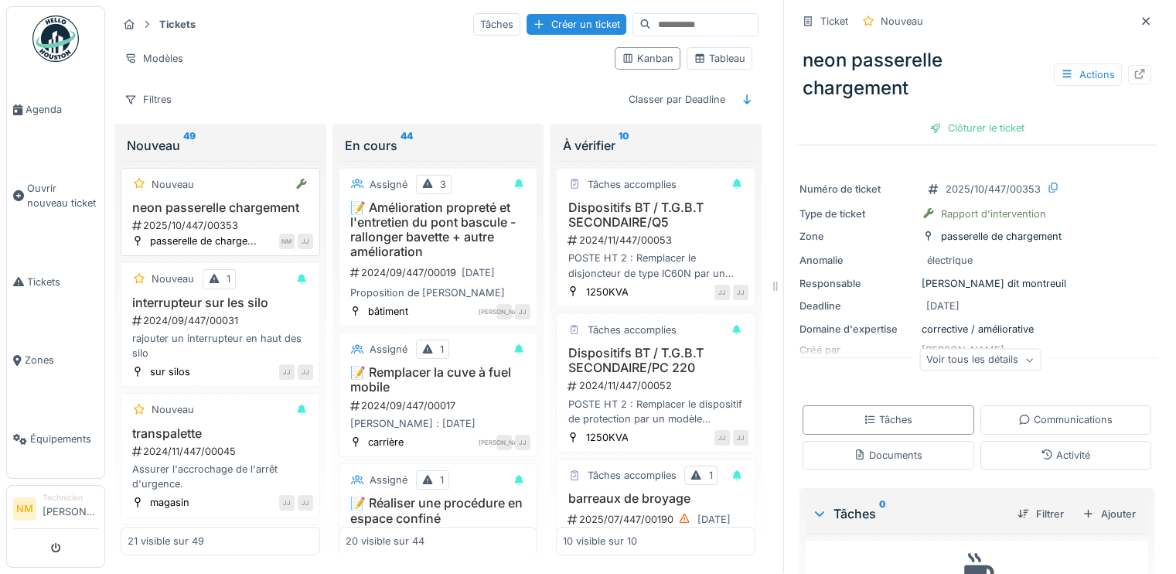
click at [273, 206] on h3 "neon passerelle chargement" at bounding box center [221, 207] width 186 height 15
click at [213, 202] on h3 "neon passerelle chargement" at bounding box center [221, 207] width 186 height 15
click at [1140, 14] on div at bounding box center [1146, 21] width 12 height 15
